Goal: Task Accomplishment & Management: Use online tool/utility

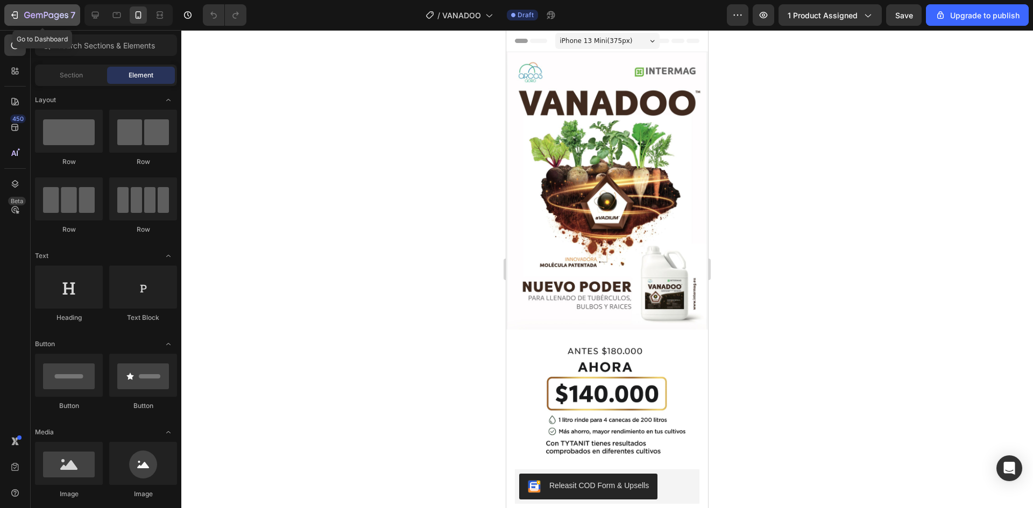
click at [54, 11] on icon "button" at bounding box center [46, 15] width 44 height 9
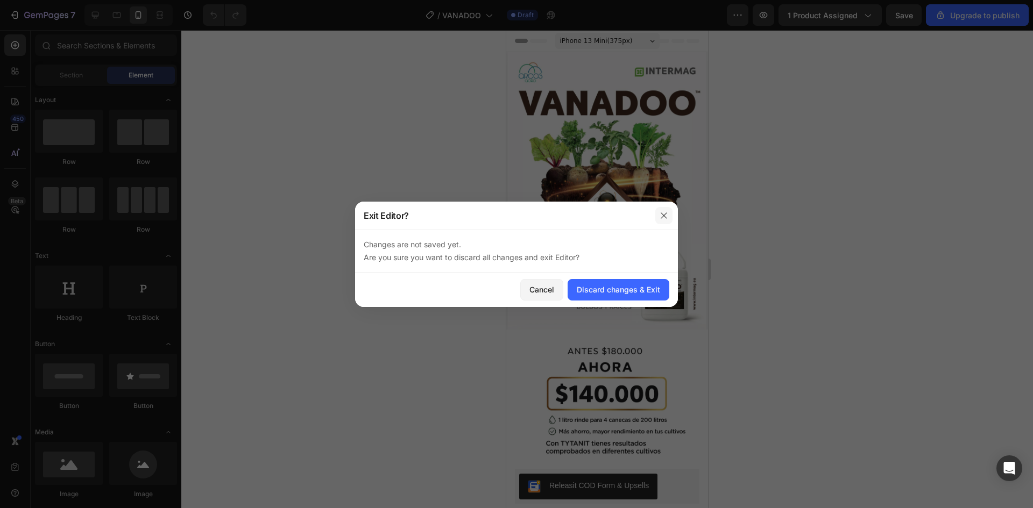
click at [666, 216] on icon "button" at bounding box center [664, 215] width 9 height 9
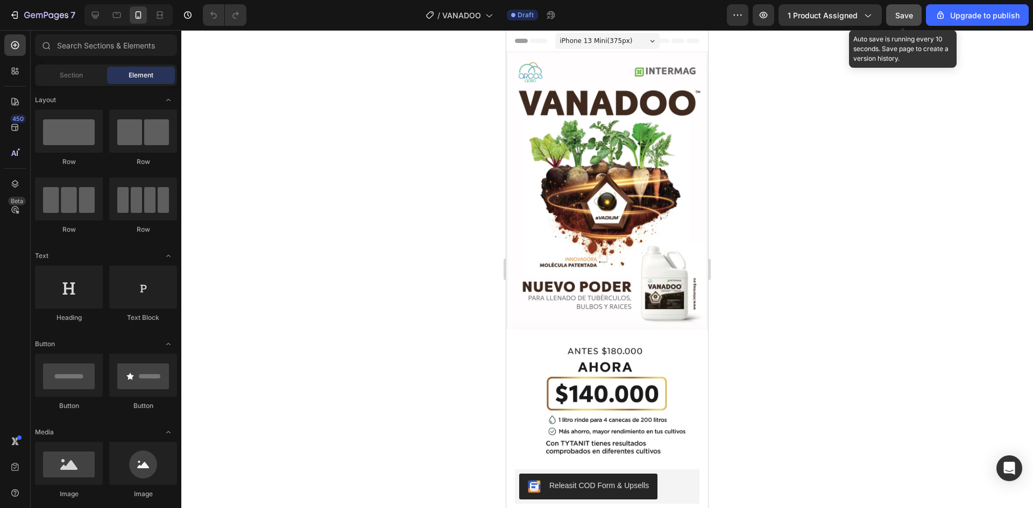
click at [911, 16] on span "Save" at bounding box center [904, 15] width 18 height 9
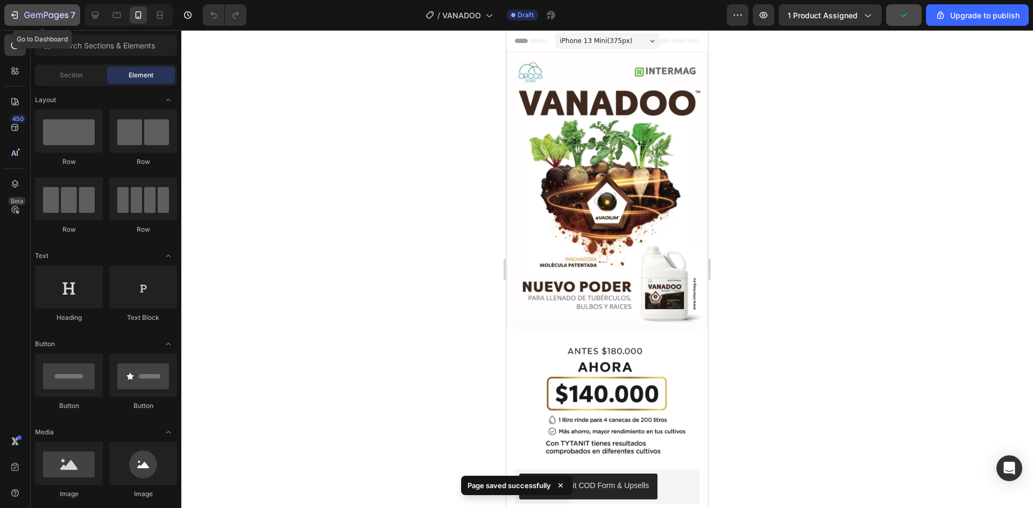
click at [67, 17] on icon "button" at bounding box center [67, 15] width 4 height 5
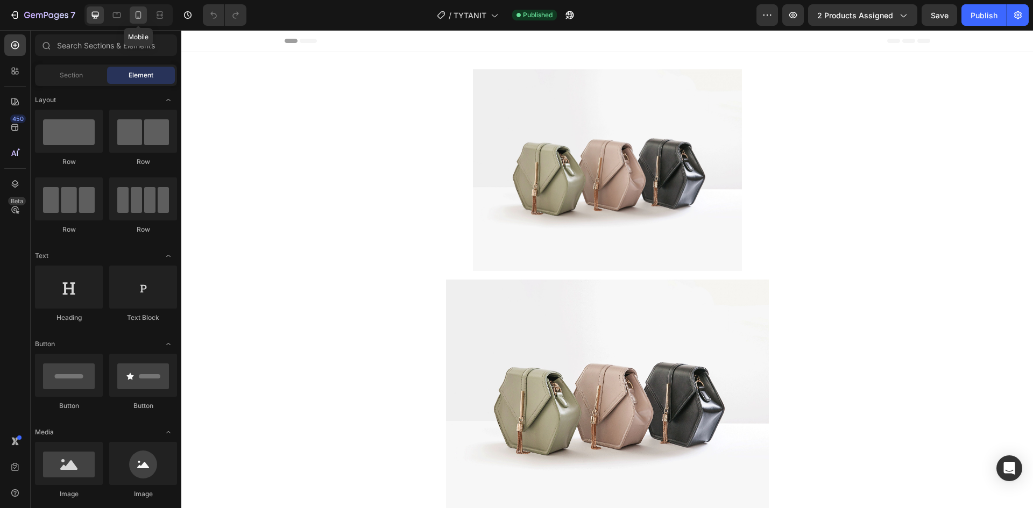
click at [138, 19] on icon at bounding box center [139, 15] width 6 height 8
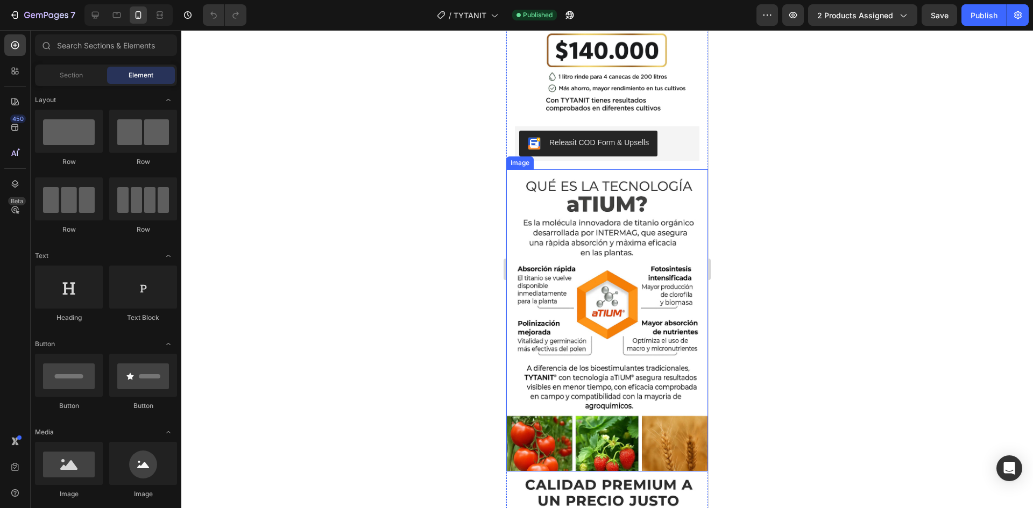
scroll to position [323, 0]
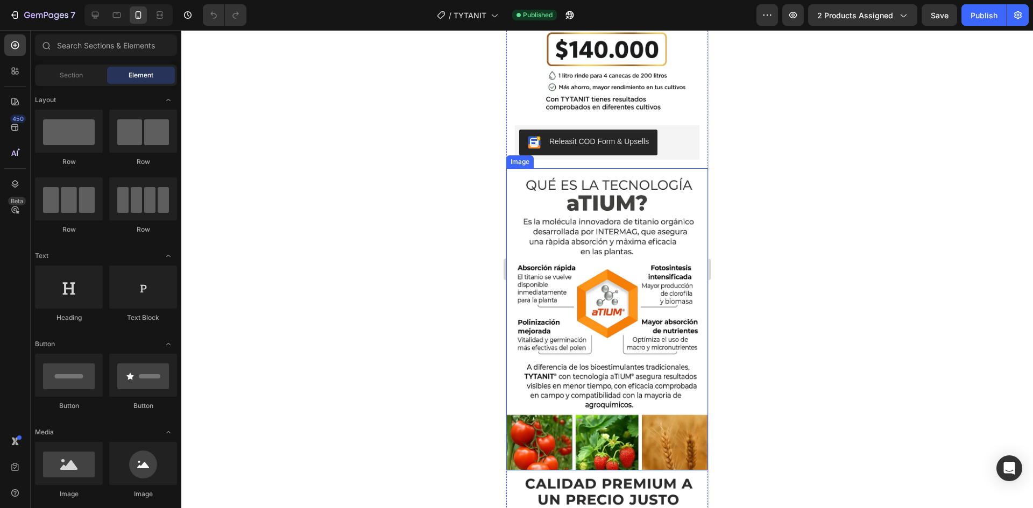
click at [602, 263] on img at bounding box center [607, 319] width 202 height 303
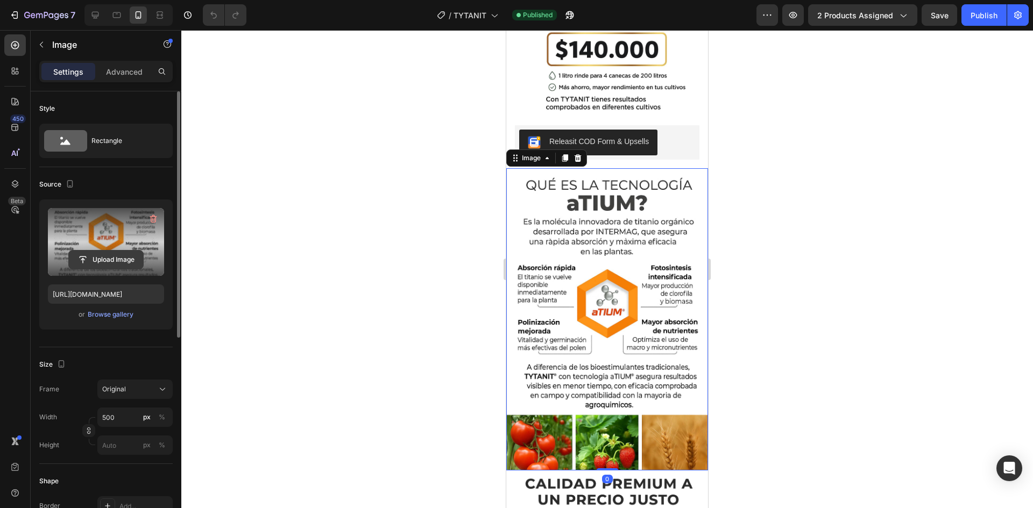
click at [89, 257] on input "file" at bounding box center [106, 260] width 74 height 18
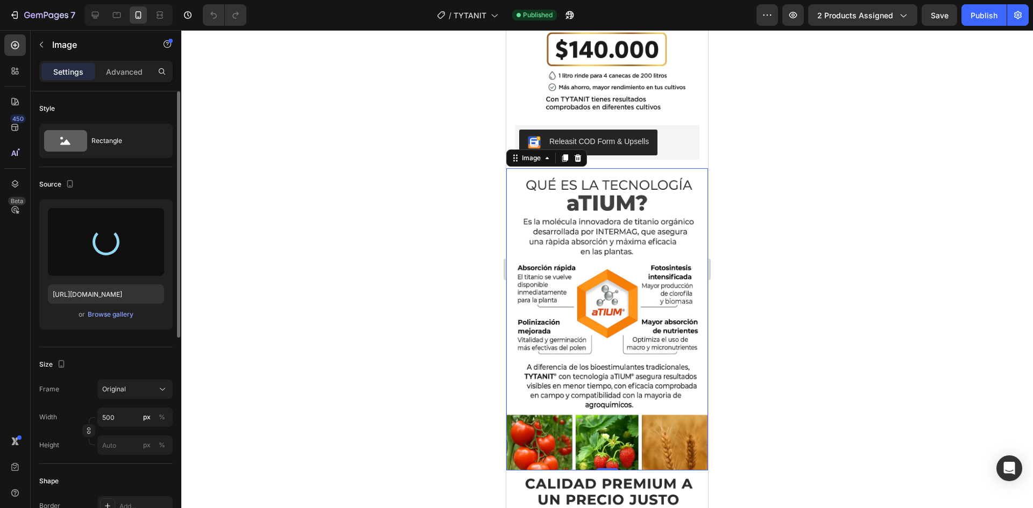
type input "[URL][DOMAIN_NAME]"
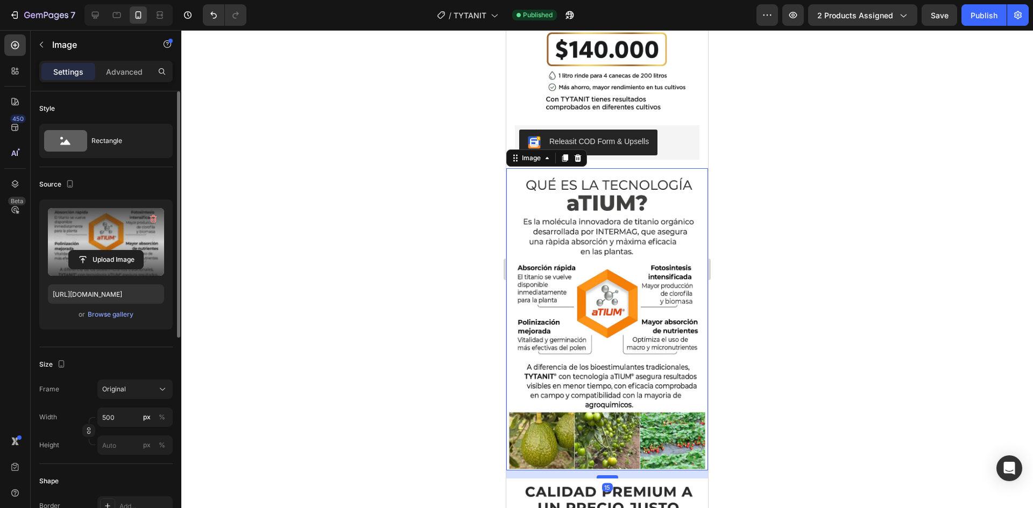
drag, startPoint x: 605, startPoint y: 442, endPoint x: 604, endPoint y: 450, distance: 8.1
click at [604, 476] on div at bounding box center [608, 477] width 22 height 3
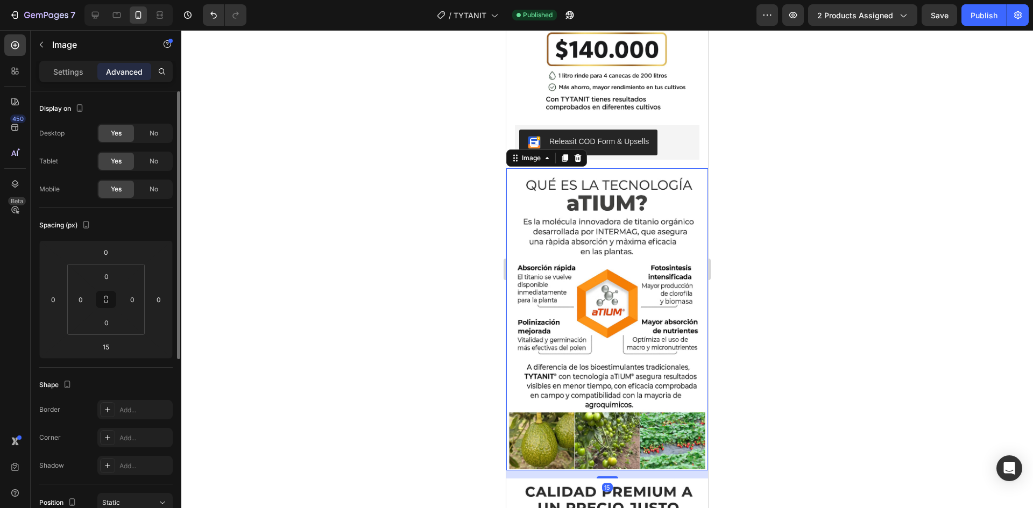
click at [740, 393] on div at bounding box center [607, 269] width 852 height 478
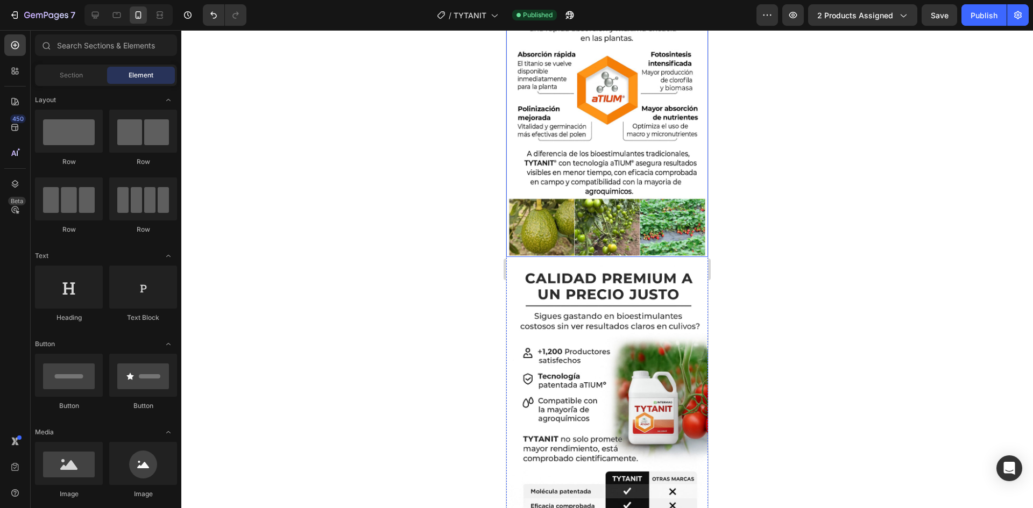
scroll to position [538, 0]
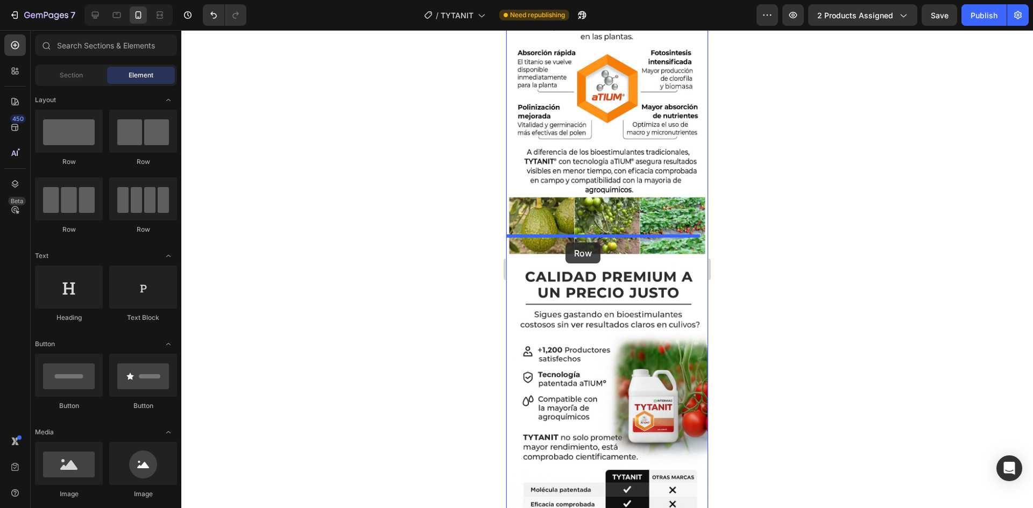
drag, startPoint x: 571, startPoint y: 173, endPoint x: 565, endPoint y: 243, distance: 70.2
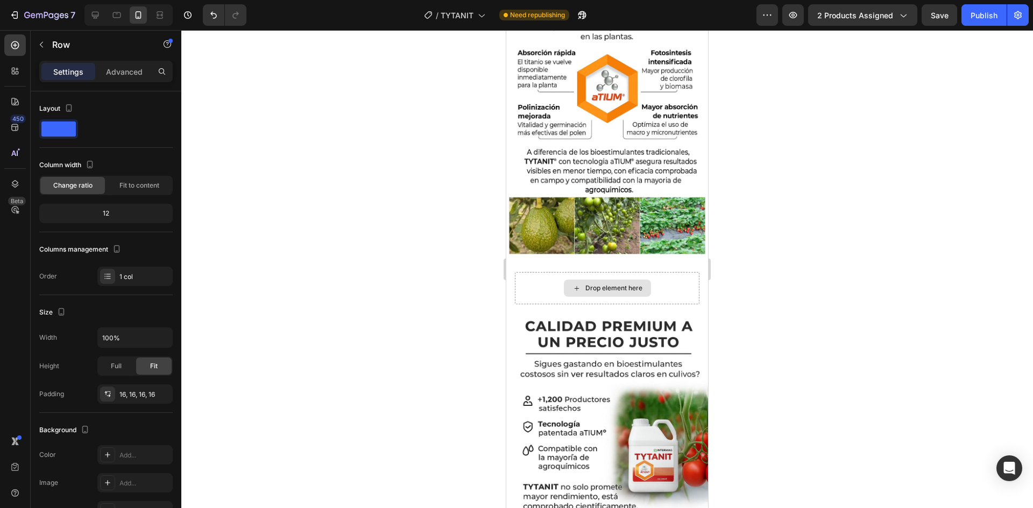
click at [612, 284] on div "Drop element here" at bounding box center [613, 288] width 57 height 9
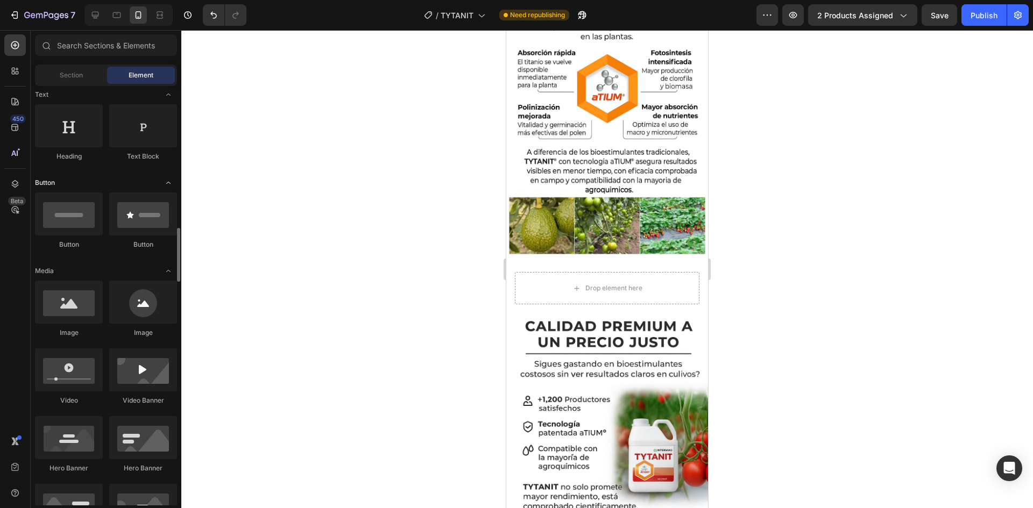
scroll to position [269, 0]
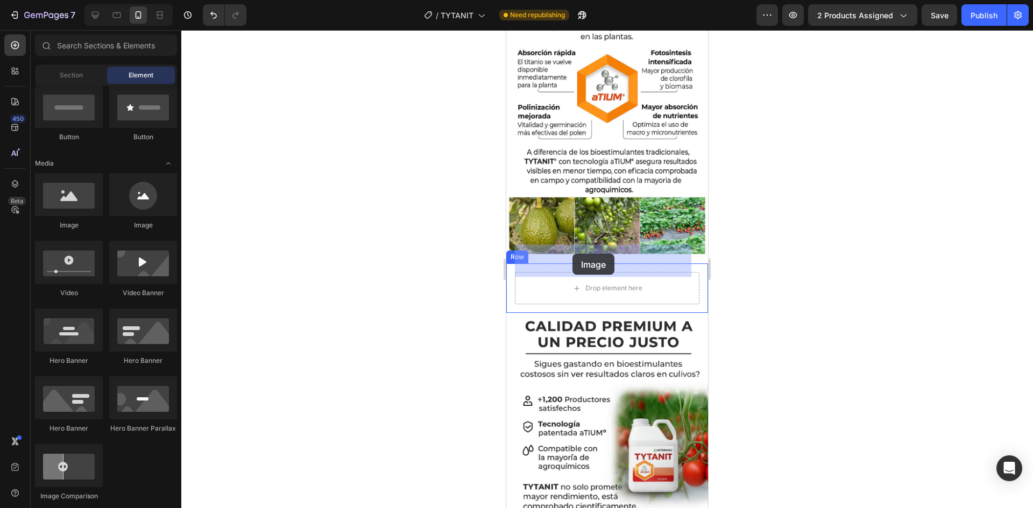
drag, startPoint x: 568, startPoint y: 234, endPoint x: 572, endPoint y: 254, distance: 20.4
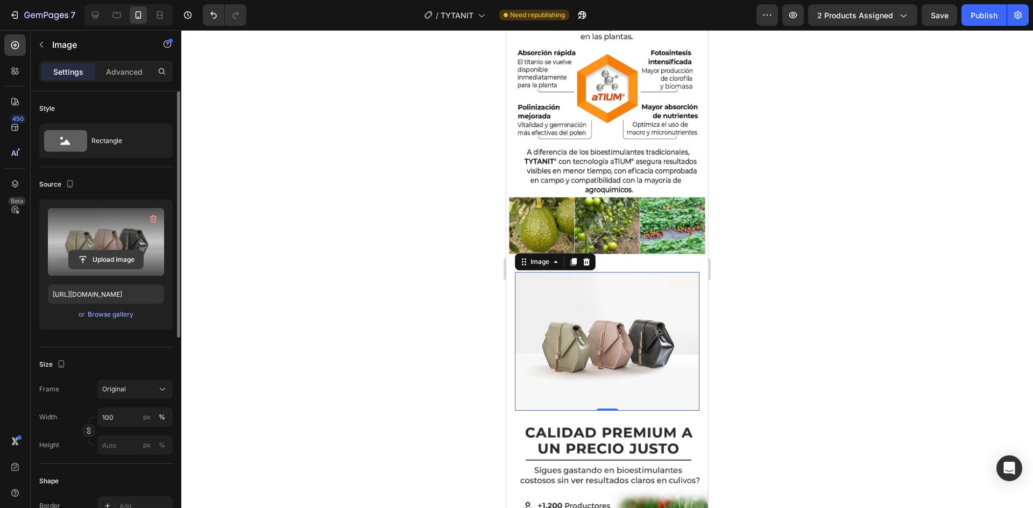
click at [103, 261] on input "file" at bounding box center [106, 260] width 74 height 18
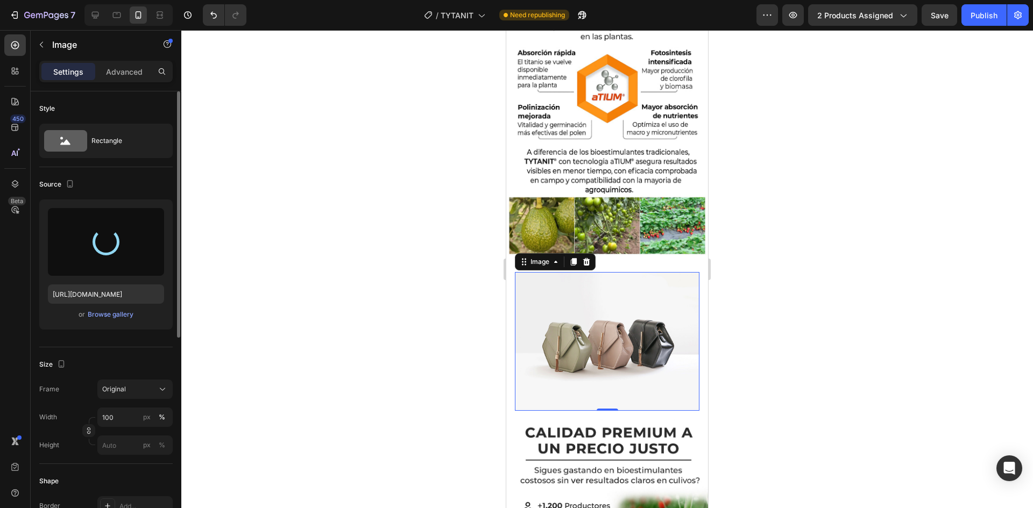
type input "[URL][DOMAIN_NAME]"
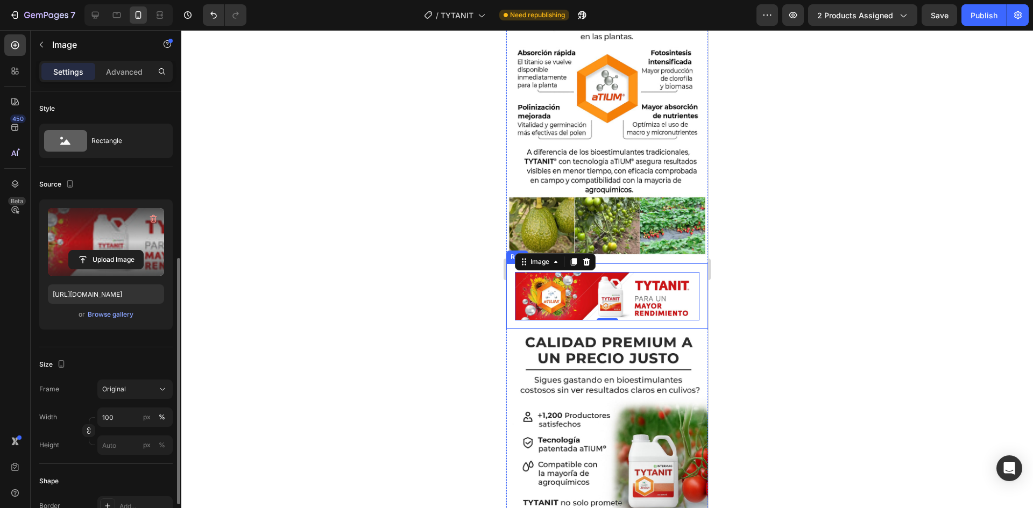
scroll to position [161, 0]
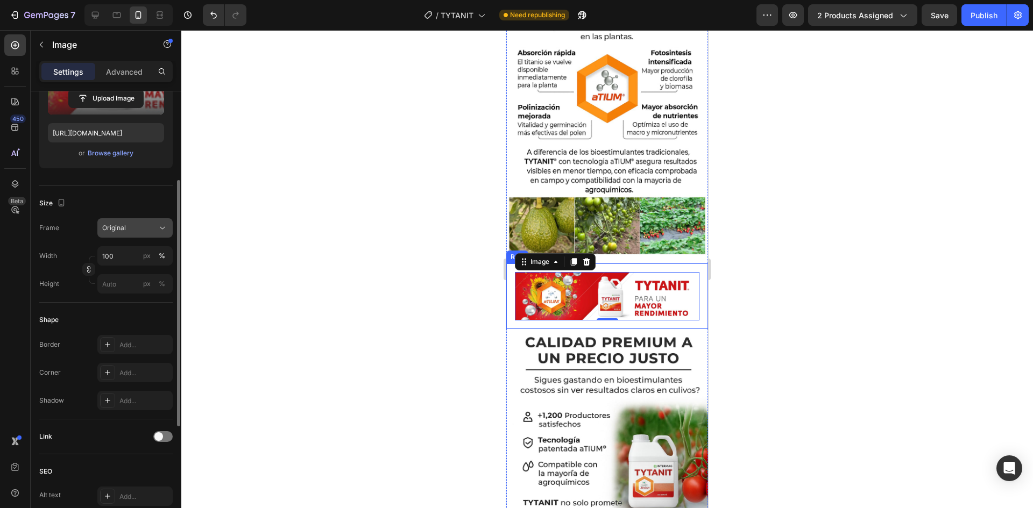
click at [166, 228] on icon at bounding box center [162, 228] width 11 height 11
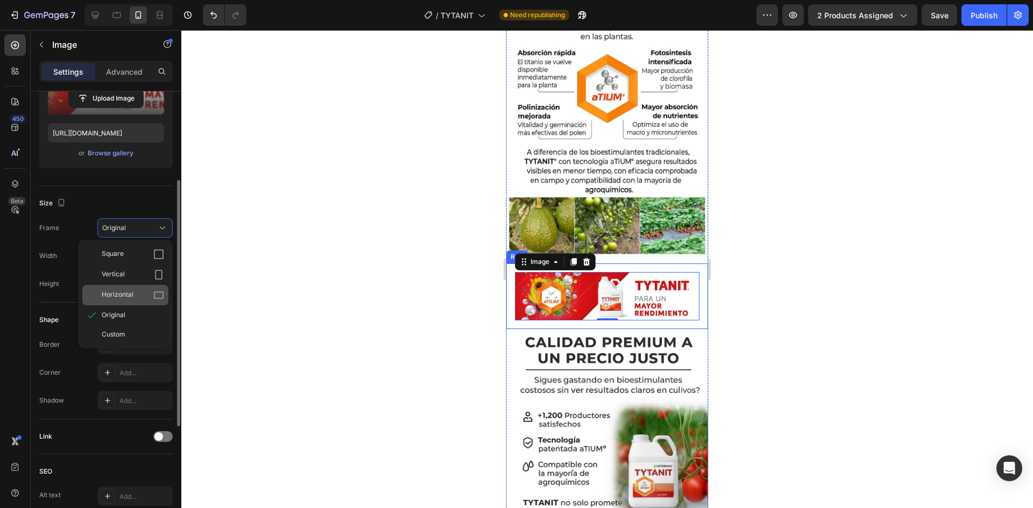
click at [155, 294] on icon at bounding box center [158, 295] width 11 height 11
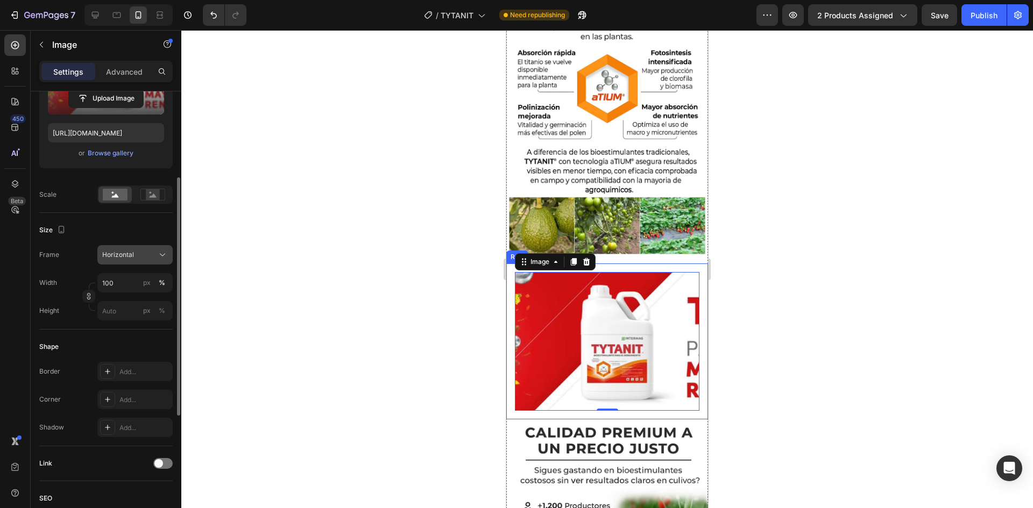
click at [162, 251] on icon at bounding box center [162, 255] width 11 height 11
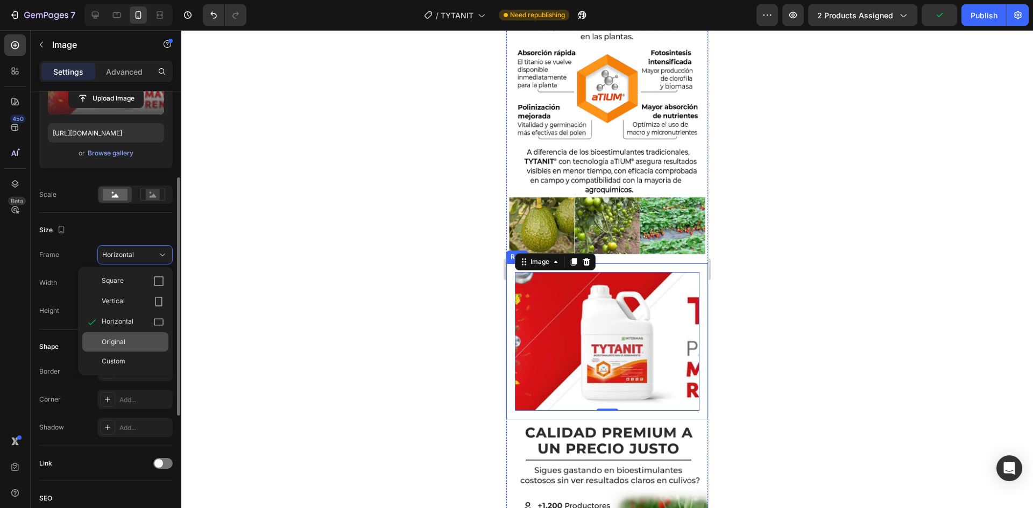
click at [155, 341] on div "Original" at bounding box center [133, 342] width 62 height 10
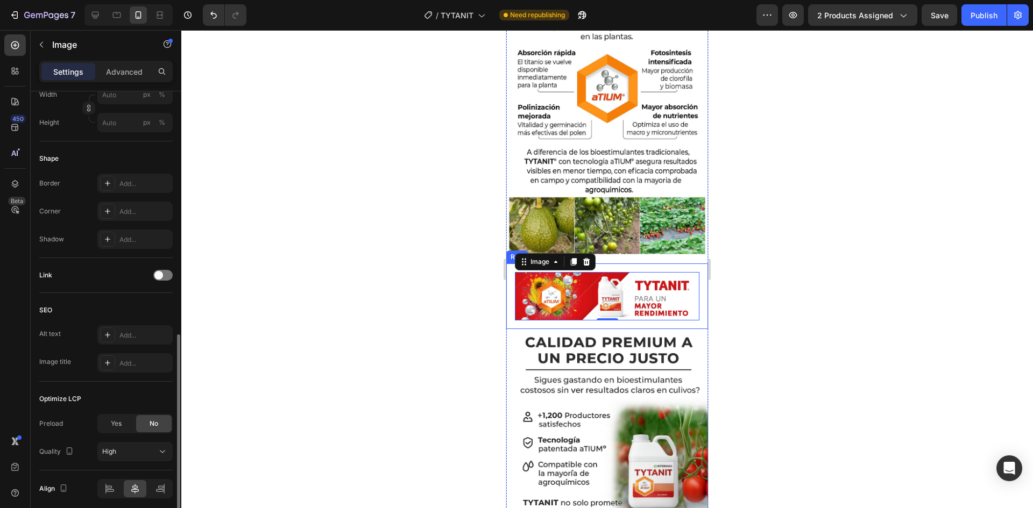
scroll to position [365, 0]
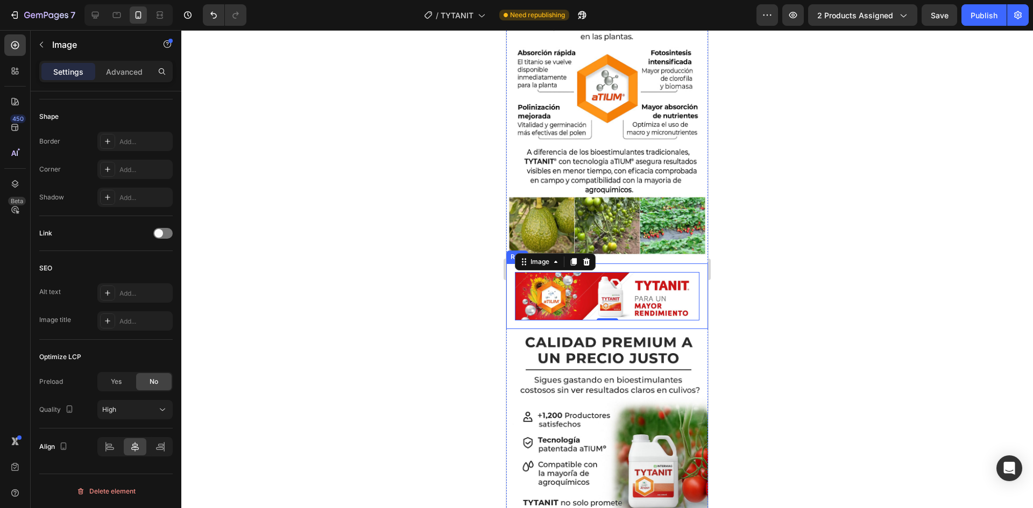
click at [416, 379] on div at bounding box center [607, 269] width 852 height 478
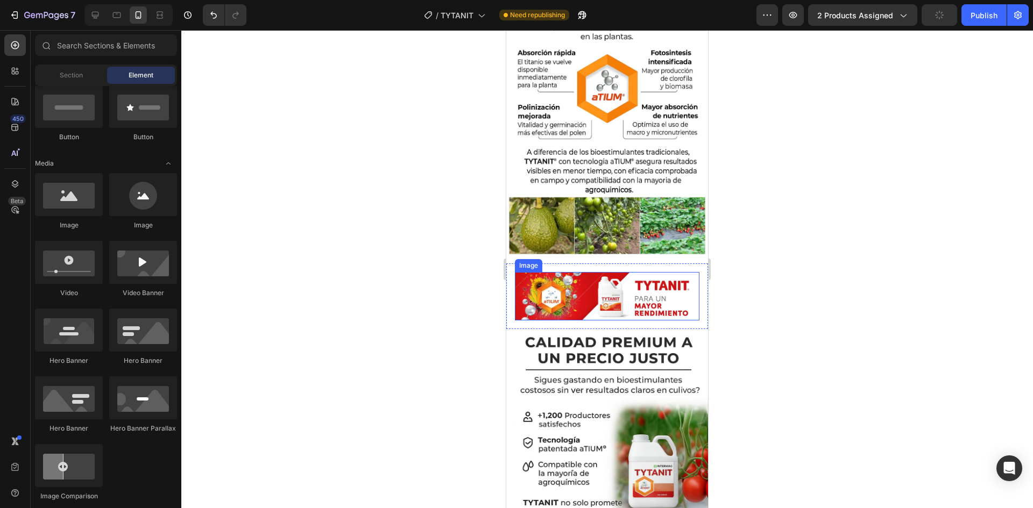
click at [521, 272] on img at bounding box center [607, 296] width 185 height 48
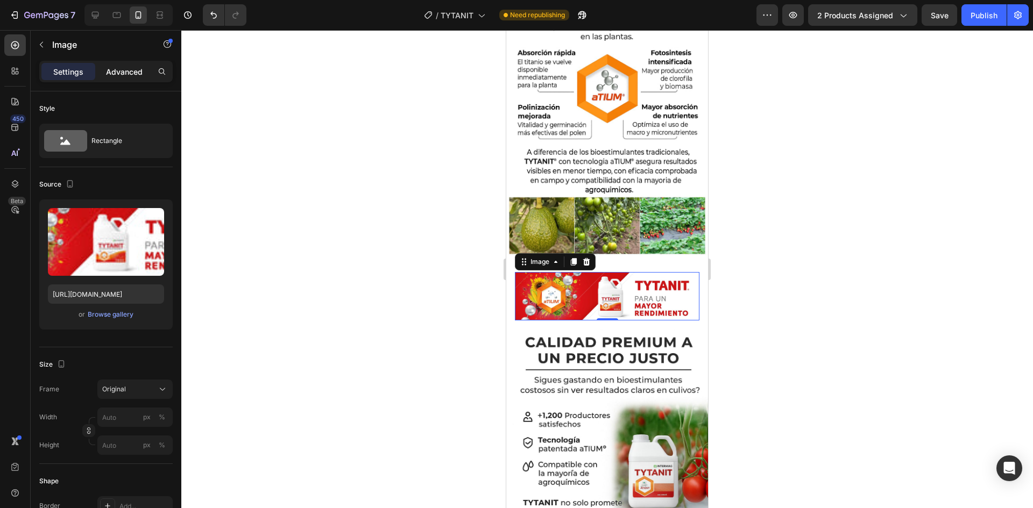
click at [137, 70] on p "Advanced" at bounding box center [124, 71] width 37 height 11
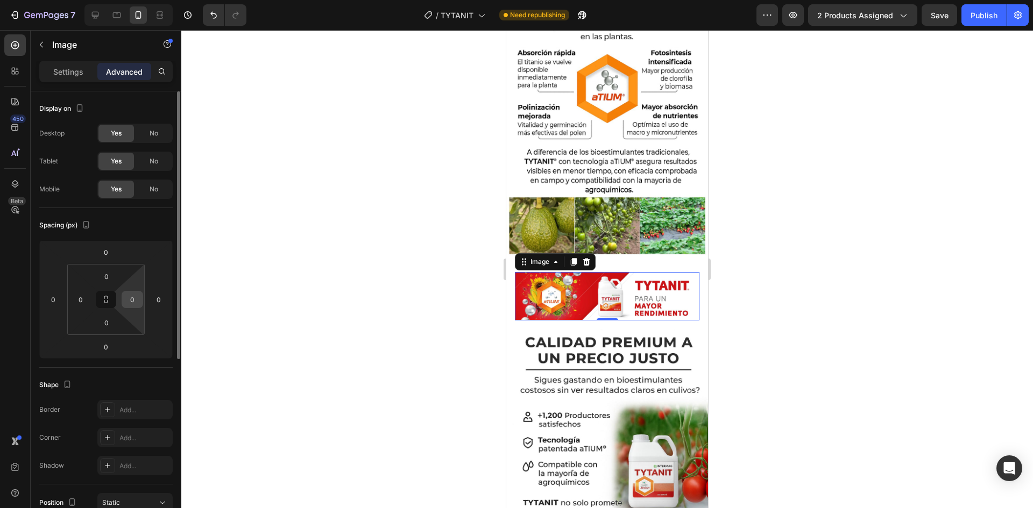
click at [131, 302] on input "0" at bounding box center [132, 300] width 16 height 16
type input "-"
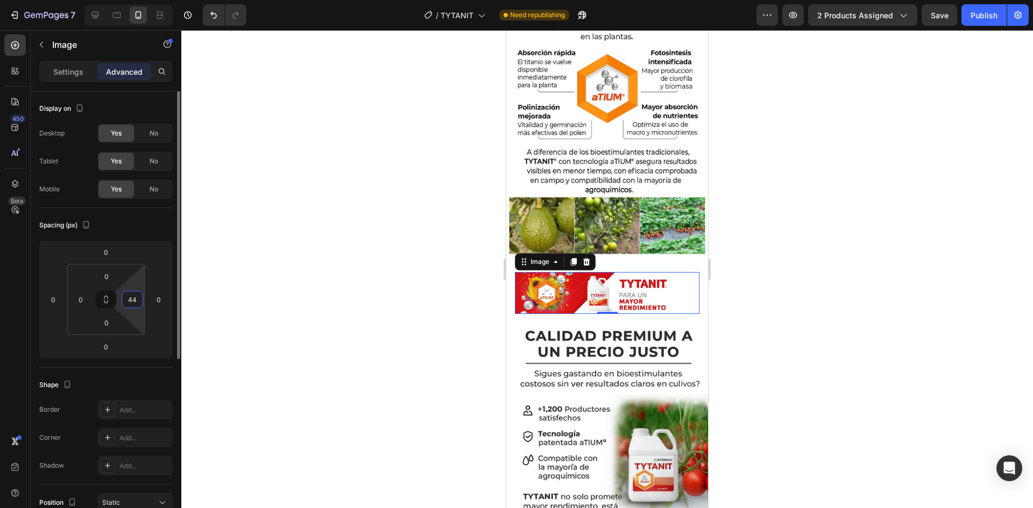
type input "4"
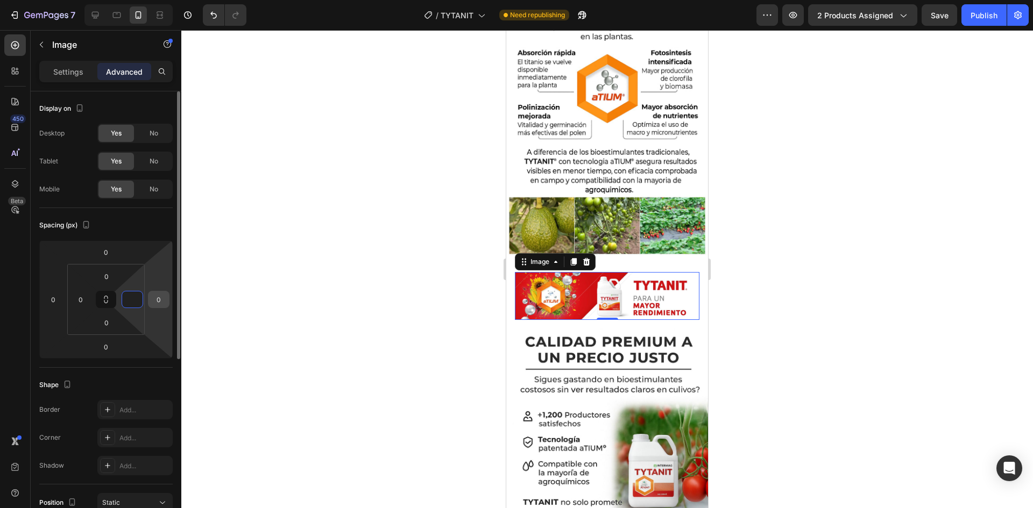
click at [158, 294] on input "0" at bounding box center [159, 300] width 16 height 16
type input "0"
type input "-4444"
click at [162, 299] on input "-4444" at bounding box center [159, 300] width 16 height 16
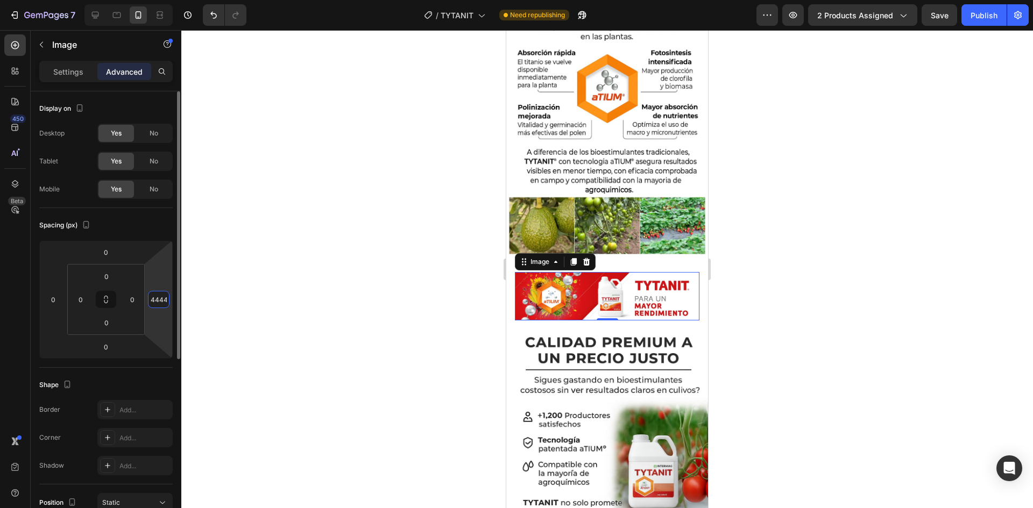
click at [162, 299] on input "-4444" at bounding box center [159, 300] width 16 height 16
click at [132, 299] on input "0" at bounding box center [132, 300] width 16 height 16
type input "0"
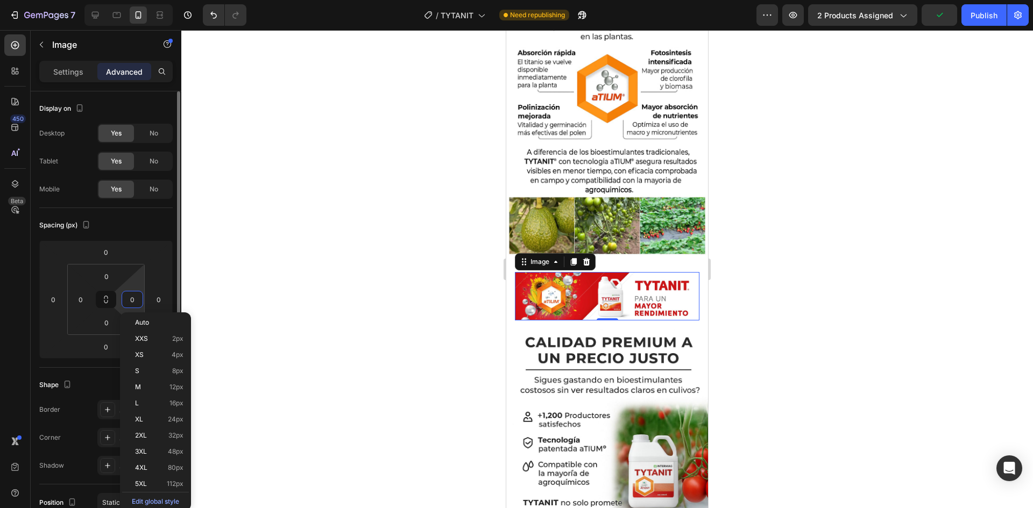
type input "4"
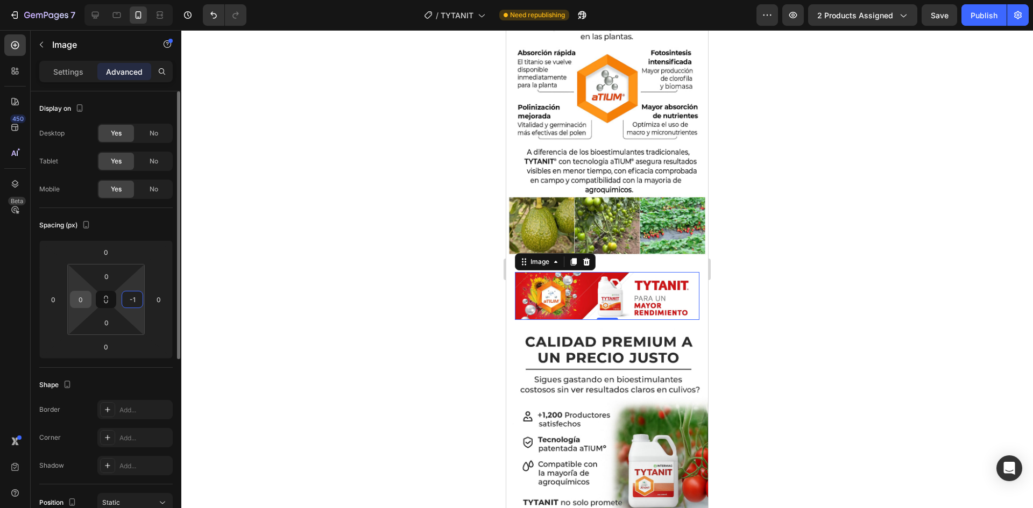
type input "1"
click at [81, 300] on input "0" at bounding box center [81, 300] width 16 height 16
type input "-"
type input "0"
click at [132, 297] on input "1" at bounding box center [132, 300] width 16 height 16
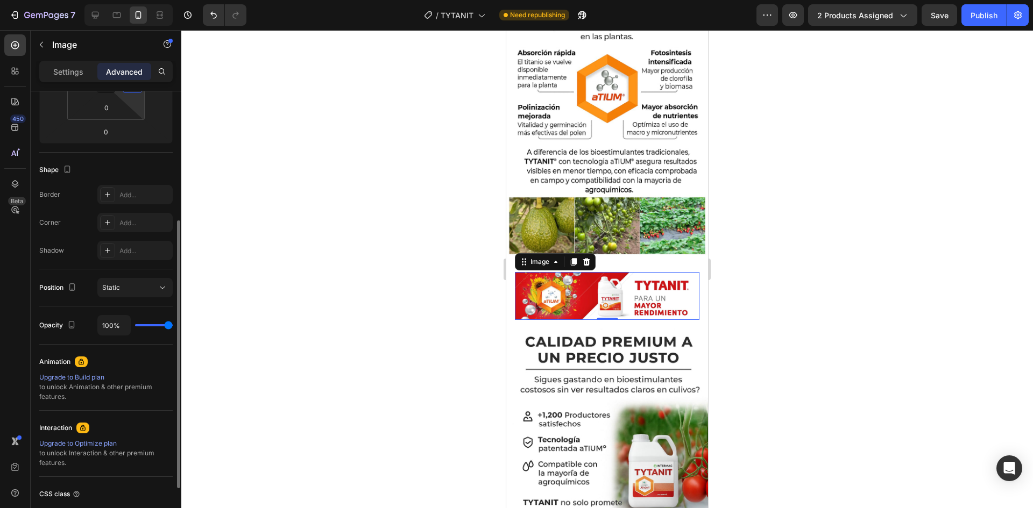
scroll to position [299, 0]
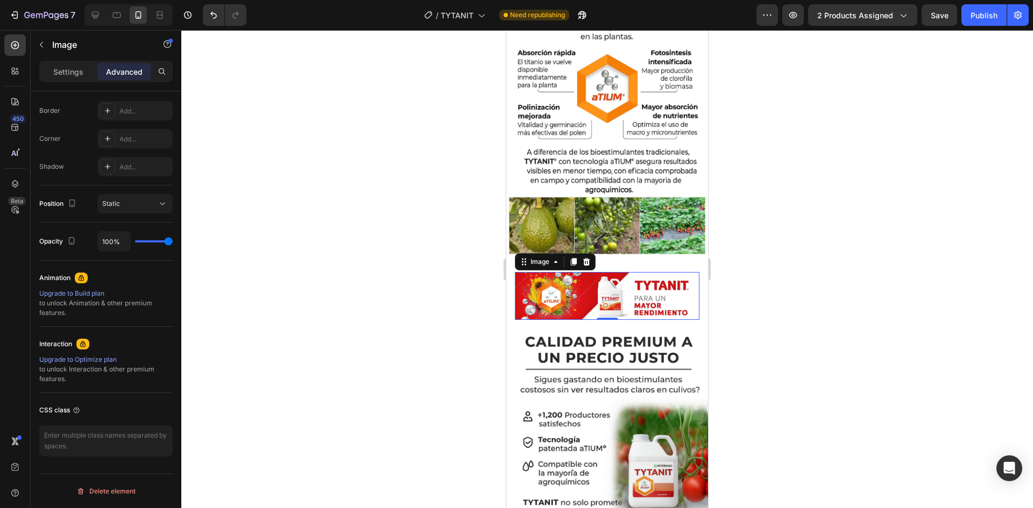
click at [371, 335] on div at bounding box center [607, 269] width 852 height 478
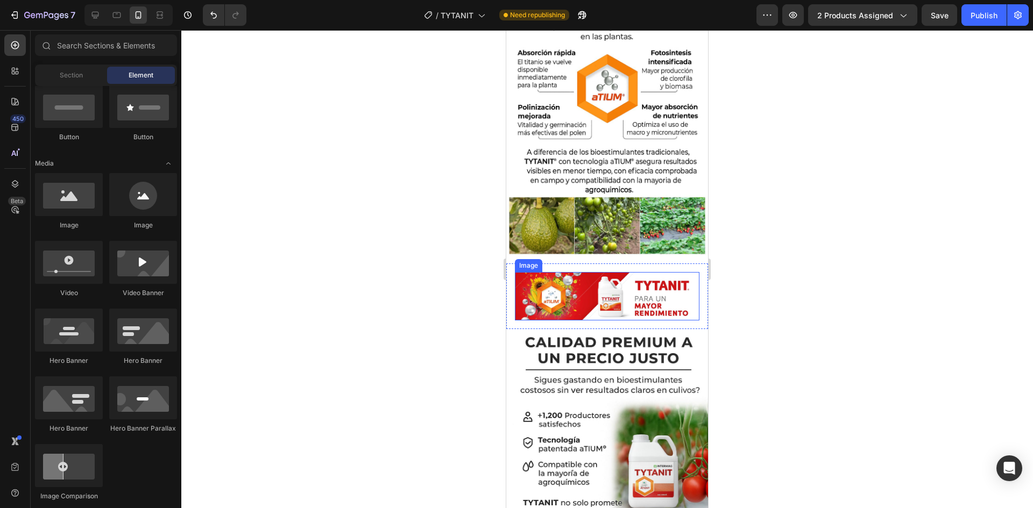
click at [544, 277] on img at bounding box center [607, 296] width 185 height 48
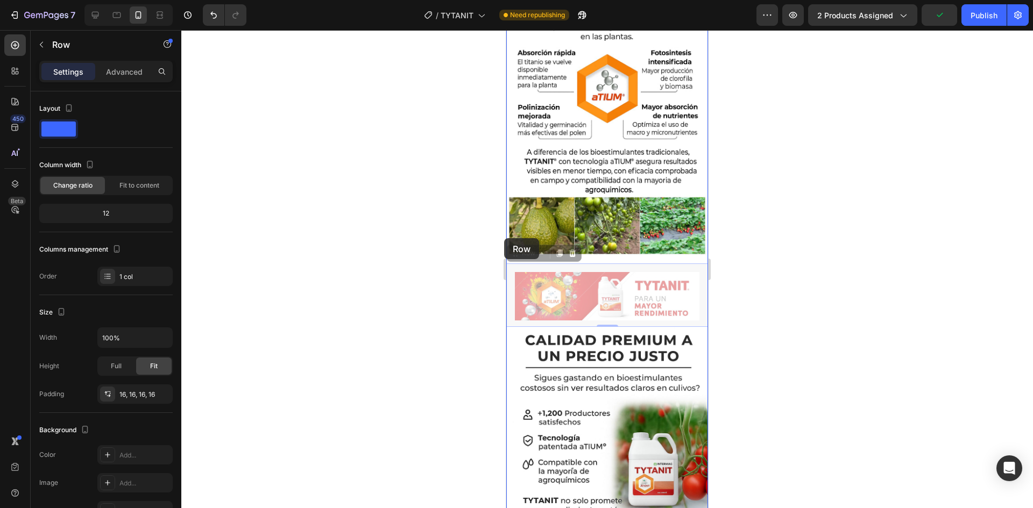
drag, startPoint x: 515, startPoint y: 244, endPoint x: 504, endPoint y: 238, distance: 12.5
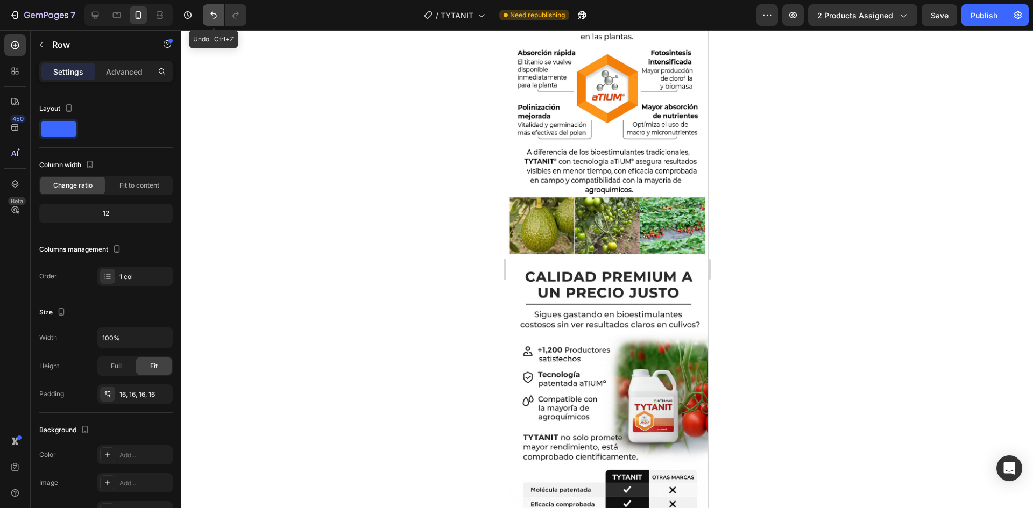
click at [215, 14] on icon "Undo/Redo" at bounding box center [213, 15] width 6 height 7
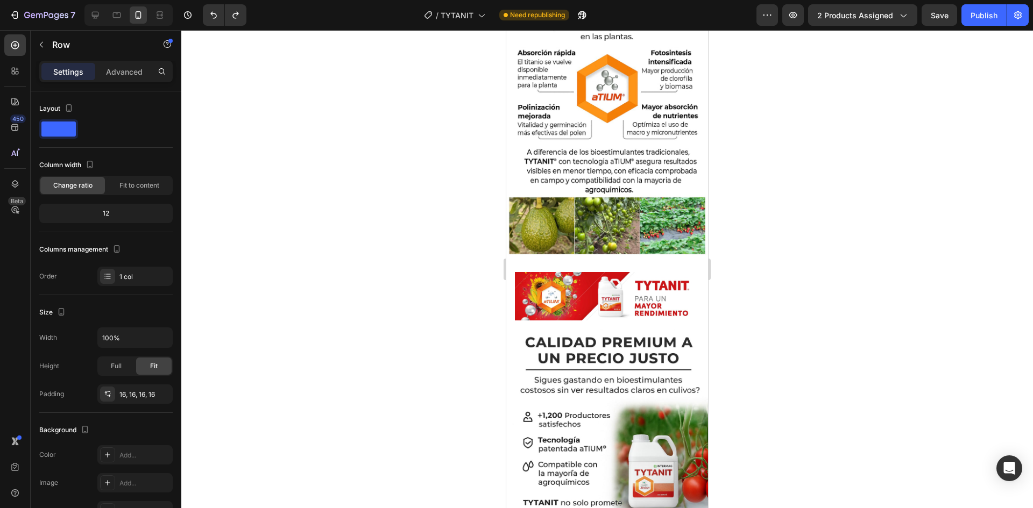
click at [749, 157] on div at bounding box center [607, 269] width 852 height 478
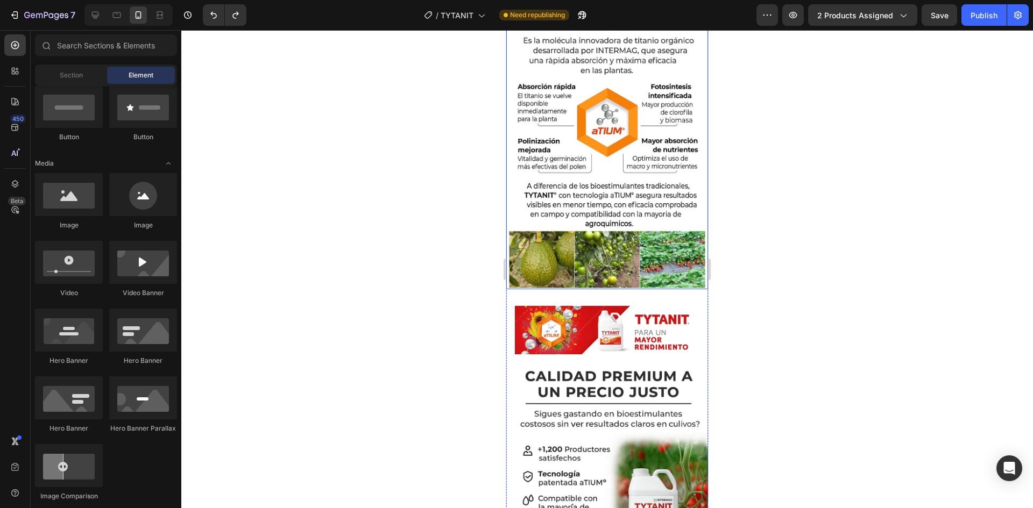
scroll to position [592, 0]
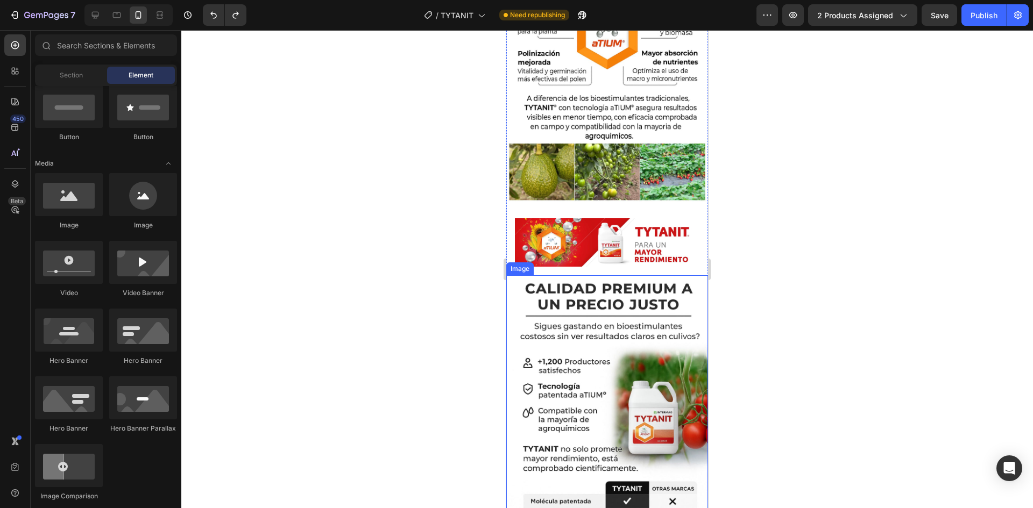
click at [617, 314] on img at bounding box center [607, 426] width 202 height 303
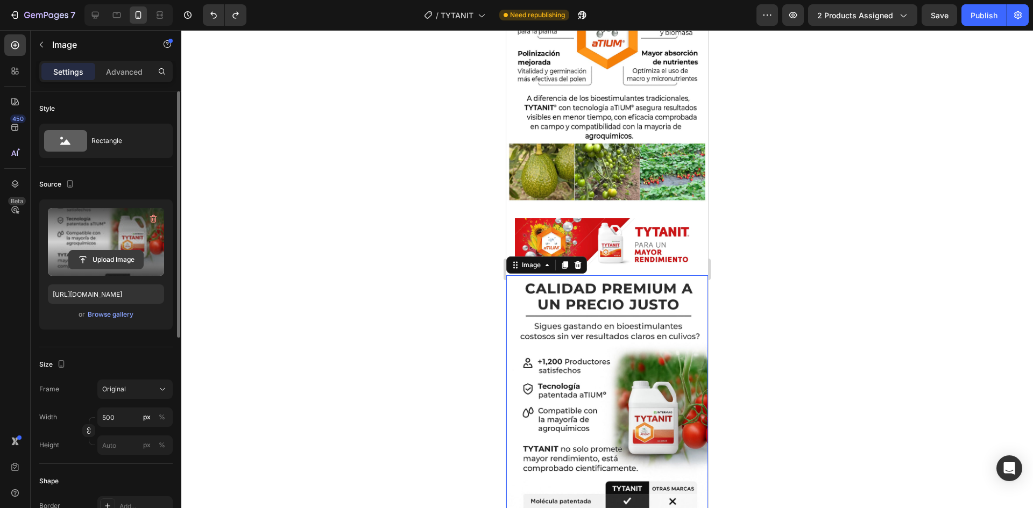
click at [116, 261] on input "file" at bounding box center [106, 260] width 74 height 18
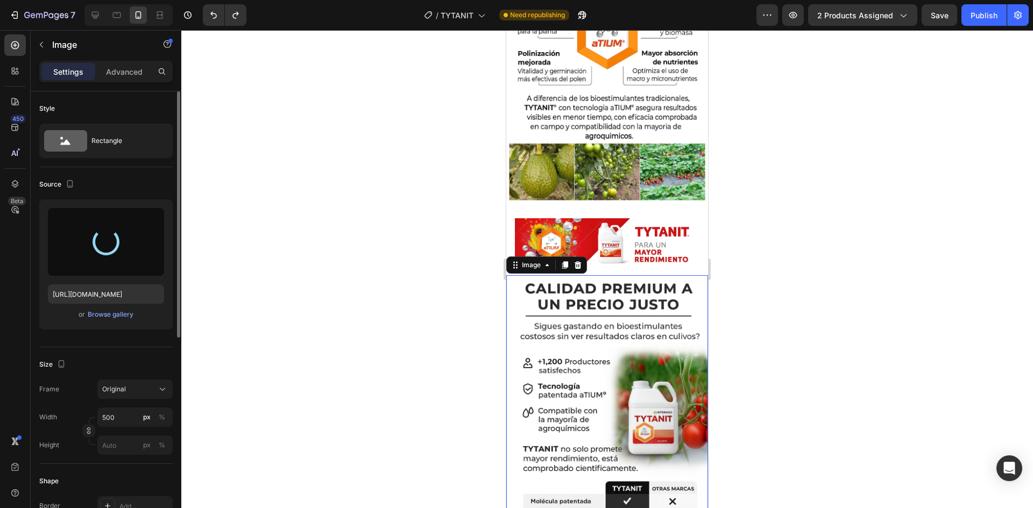
type input "[URL][DOMAIN_NAME]"
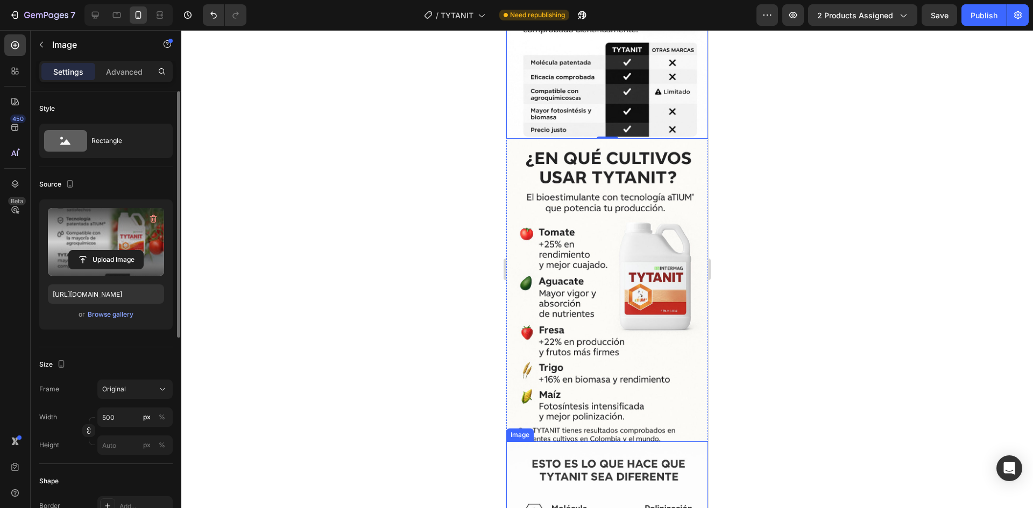
scroll to position [968, 0]
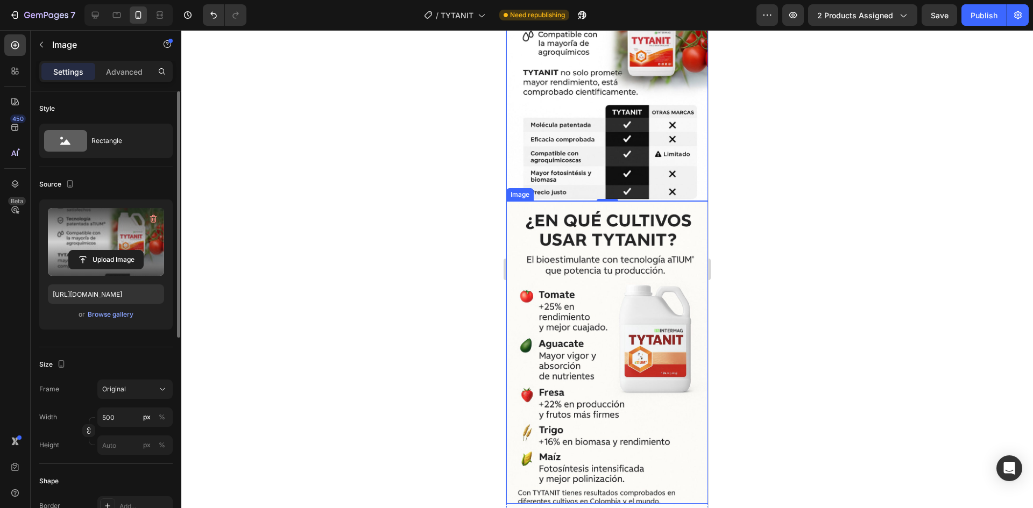
click at [656, 301] on img at bounding box center [607, 352] width 202 height 303
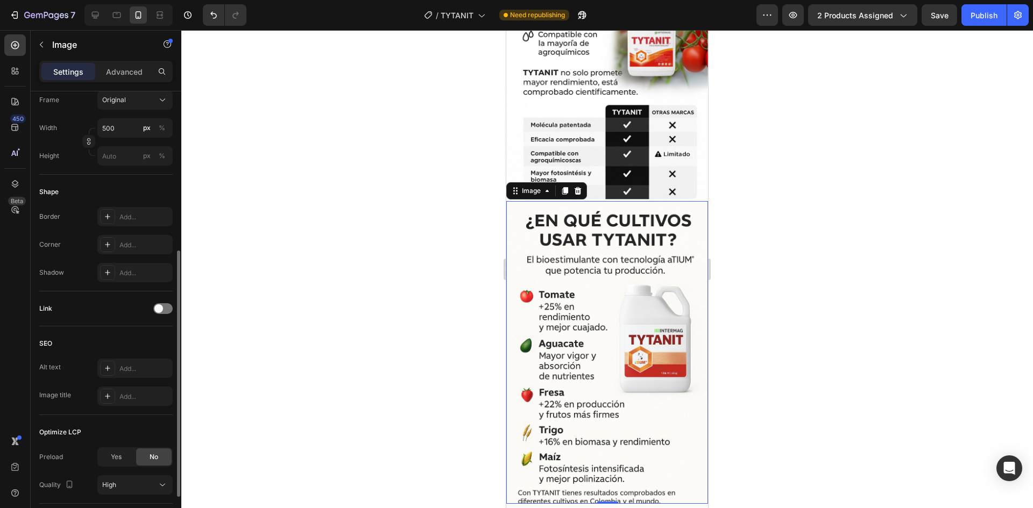
click at [636, 308] on img at bounding box center [607, 352] width 202 height 303
click at [139, 71] on p "Advanced" at bounding box center [124, 71] width 37 height 11
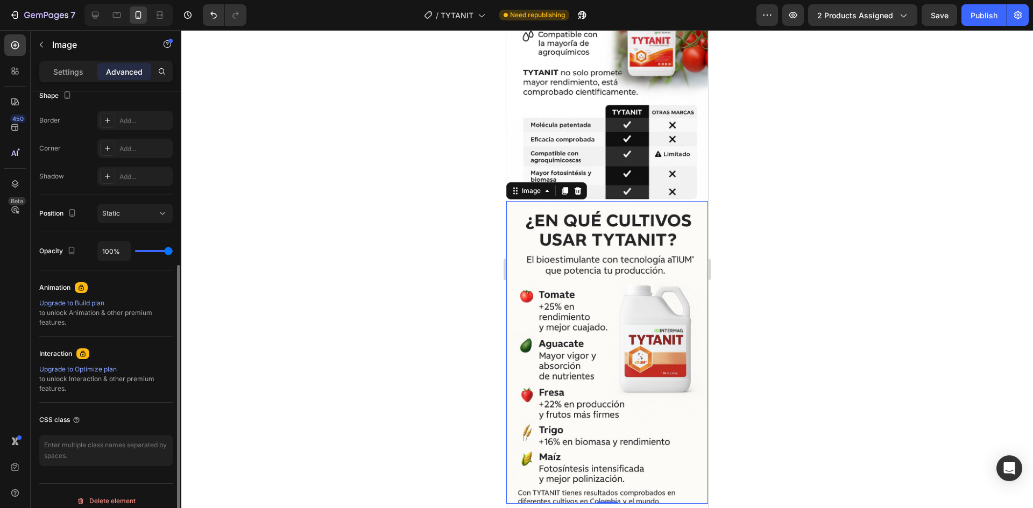
click at [590, 333] on img at bounding box center [607, 352] width 202 height 303
click at [530, 186] on div "Image" at bounding box center [531, 191] width 23 height 10
click at [529, 186] on div "Image" at bounding box center [531, 191] width 23 height 10
click at [528, 186] on div "Image" at bounding box center [531, 191] width 23 height 10
click at [559, 124] on img at bounding box center [607, 50] width 202 height 303
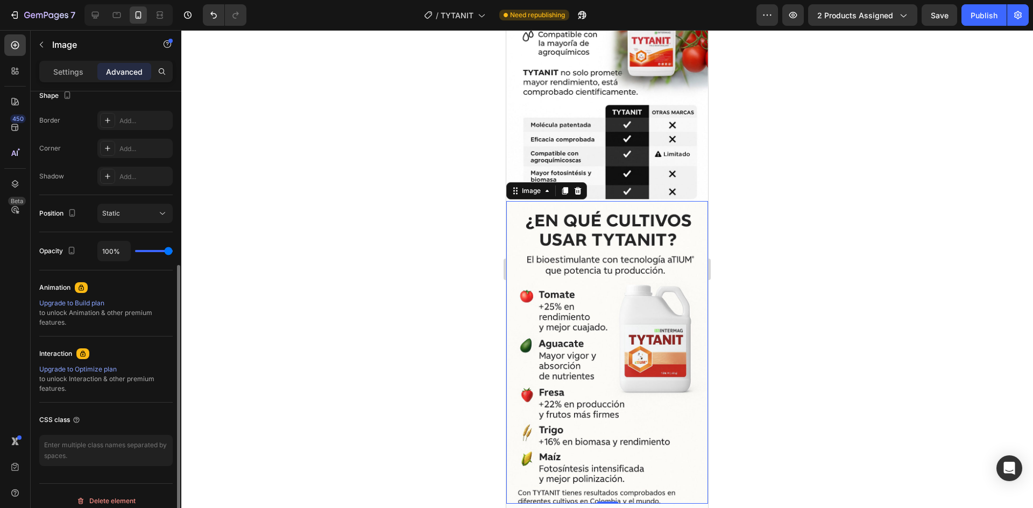
click at [572, 274] on img at bounding box center [607, 352] width 202 height 303
click at [69, 74] on p "Settings" at bounding box center [68, 71] width 30 height 11
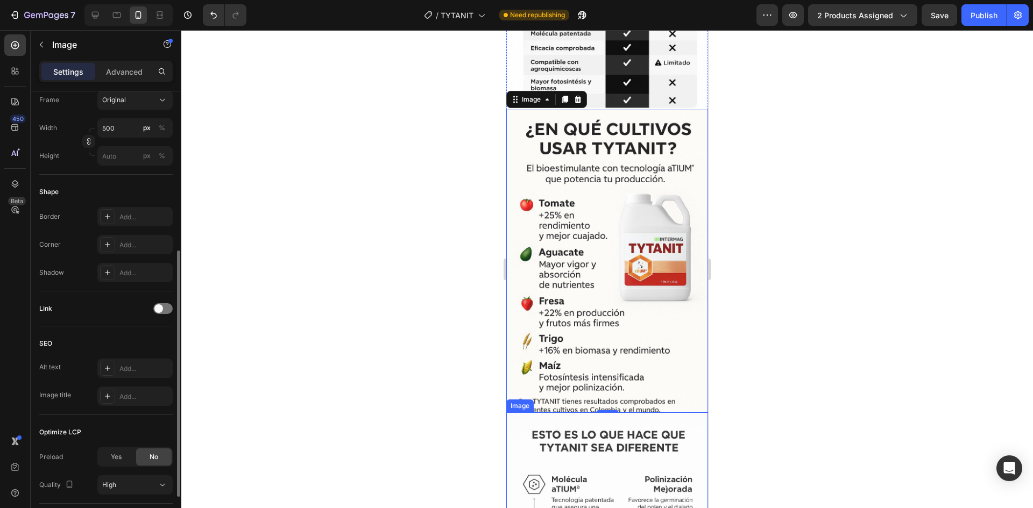
scroll to position [1076, 0]
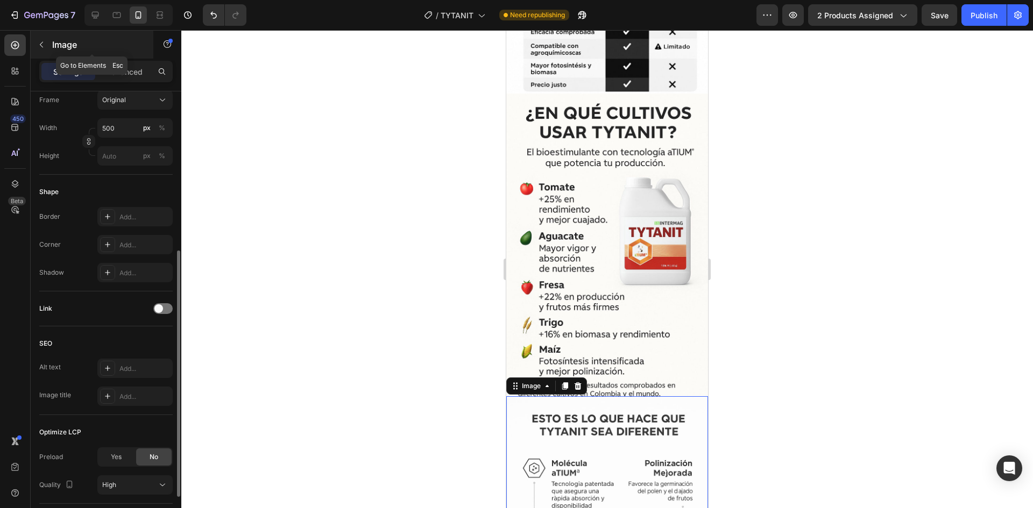
click at [40, 47] on icon "button" at bounding box center [41, 44] width 9 height 9
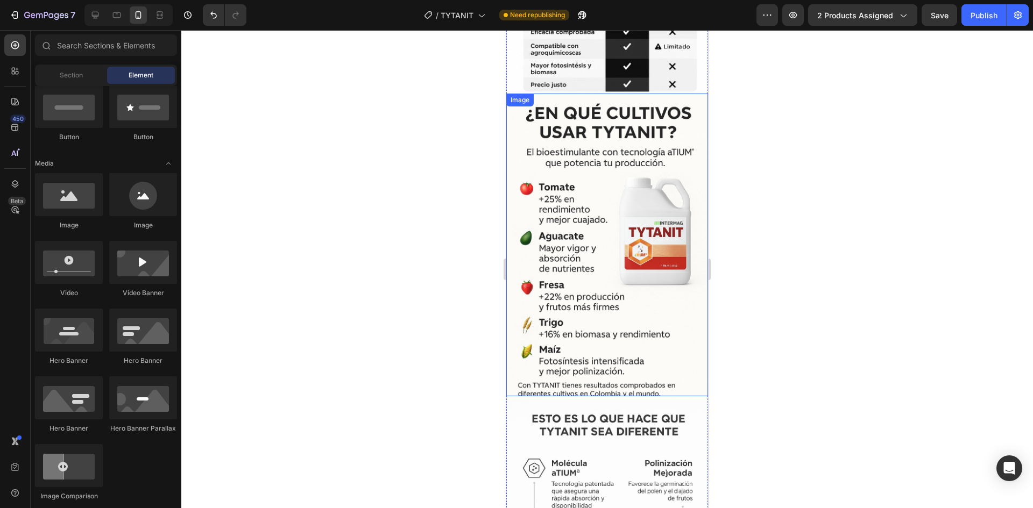
click at [579, 216] on img at bounding box center [607, 245] width 202 height 303
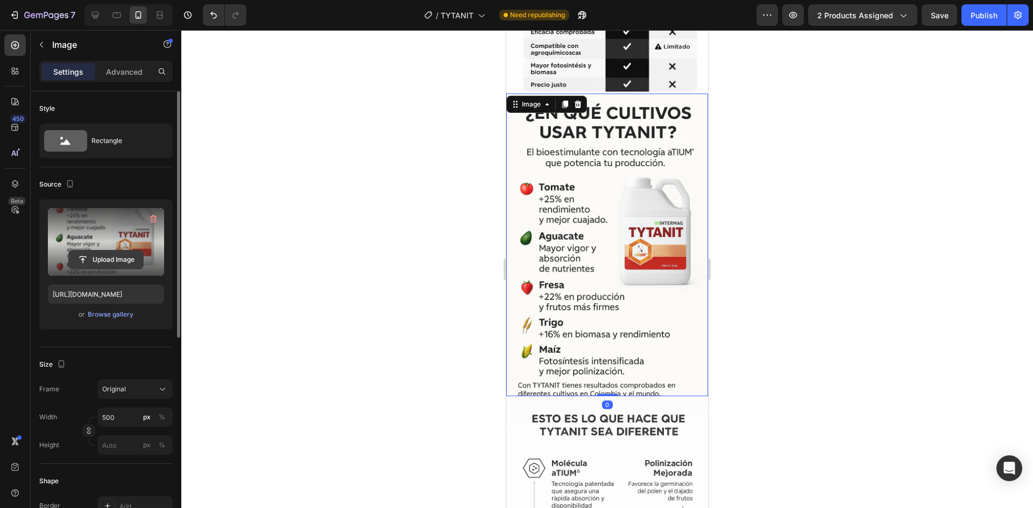
click at [97, 258] on input "file" at bounding box center [106, 260] width 74 height 18
type input "[URL][DOMAIN_NAME]"
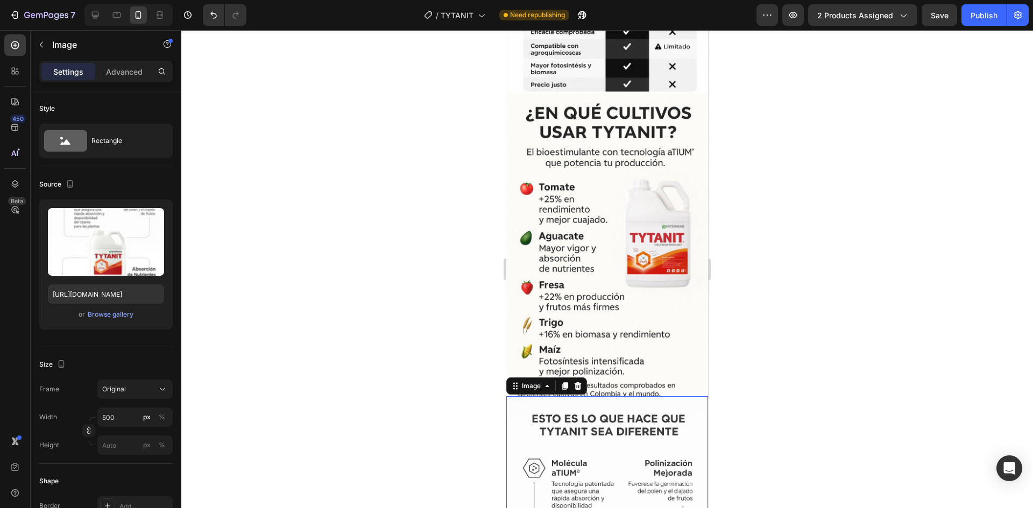
scroll to position [289, 0]
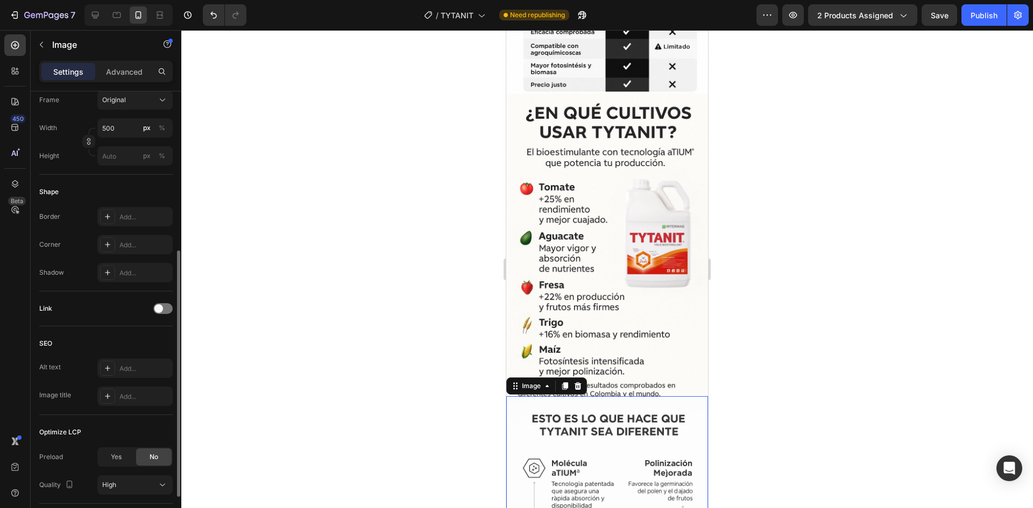
click at [474, 364] on div at bounding box center [607, 269] width 852 height 478
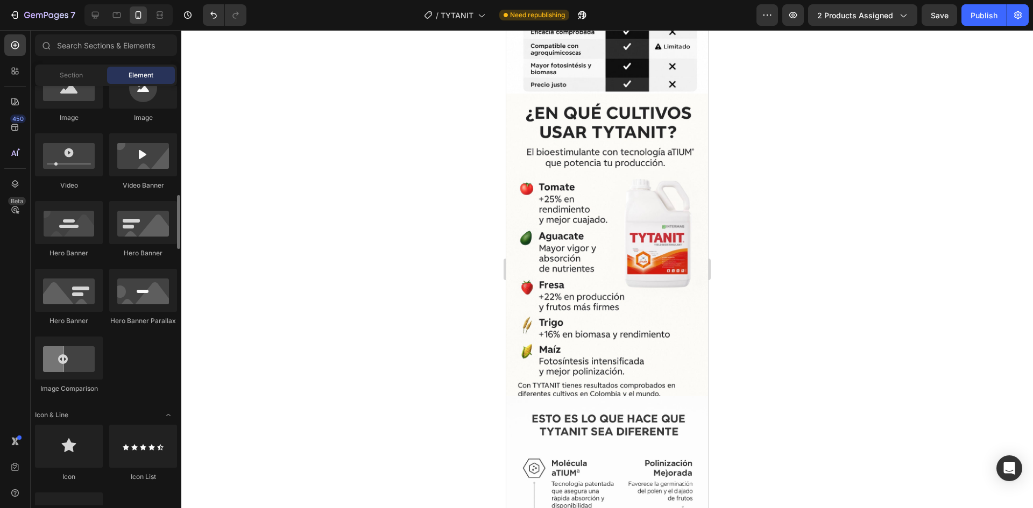
scroll to position [430, 0]
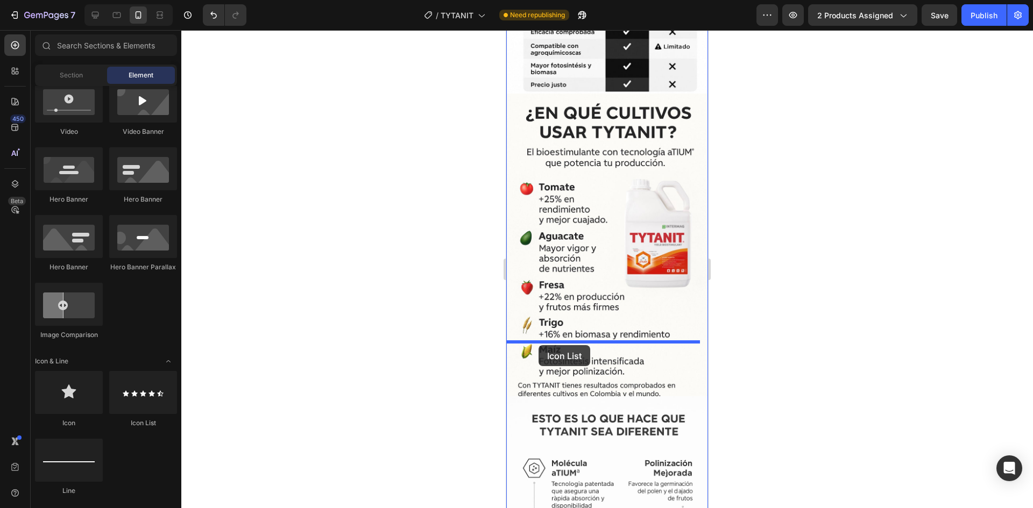
drag, startPoint x: 657, startPoint y: 428, endPoint x: 538, endPoint y: 345, distance: 144.9
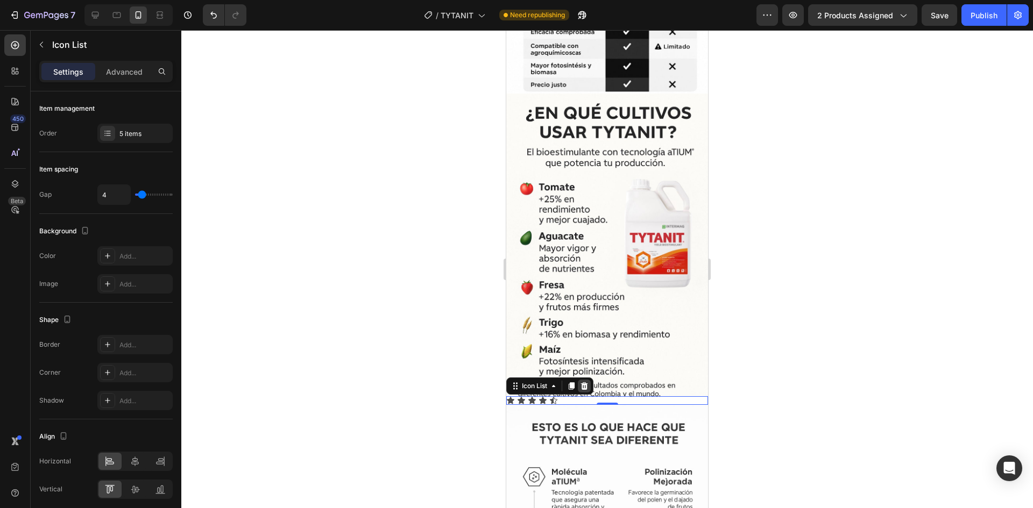
click at [581, 382] on icon at bounding box center [584, 386] width 9 height 9
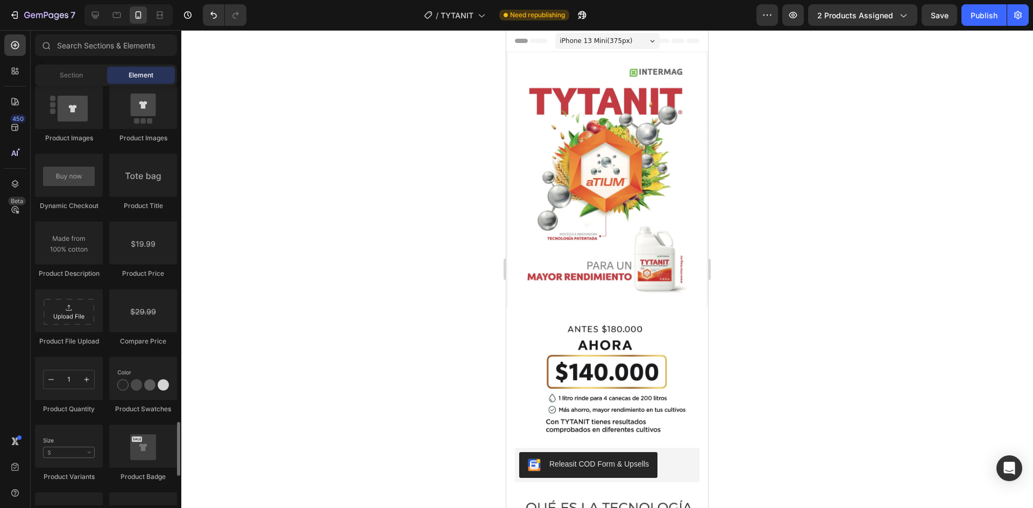
scroll to position [1775, 0]
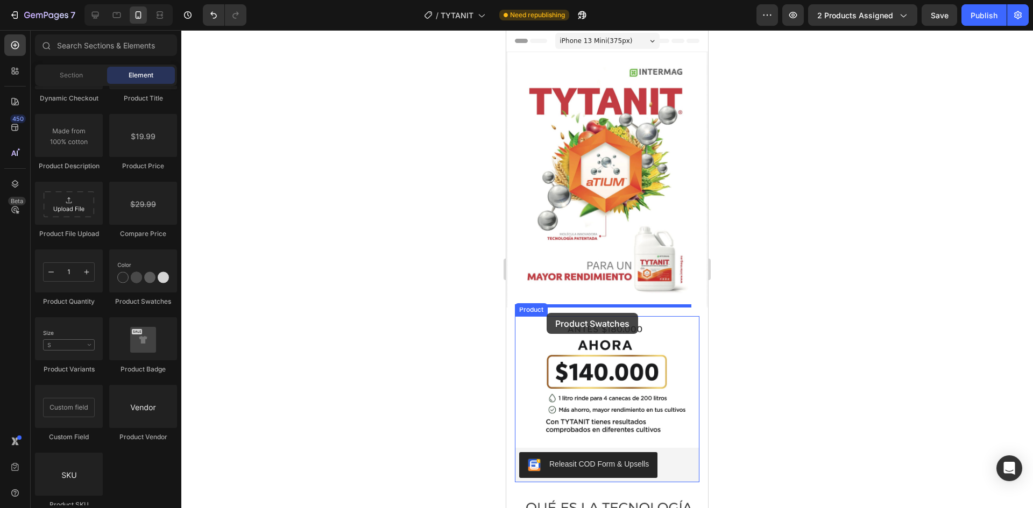
drag, startPoint x: 636, startPoint y: 315, endPoint x: 547, endPoint y: 313, distance: 89.9
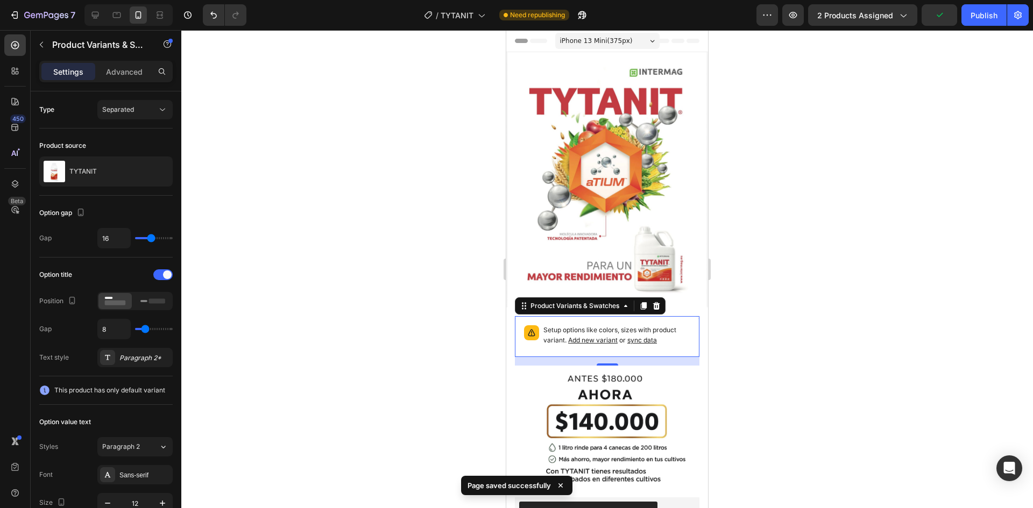
click at [592, 336] on span "Add new variant" at bounding box center [592, 340] width 49 height 8
click at [657, 302] on icon at bounding box center [656, 306] width 9 height 9
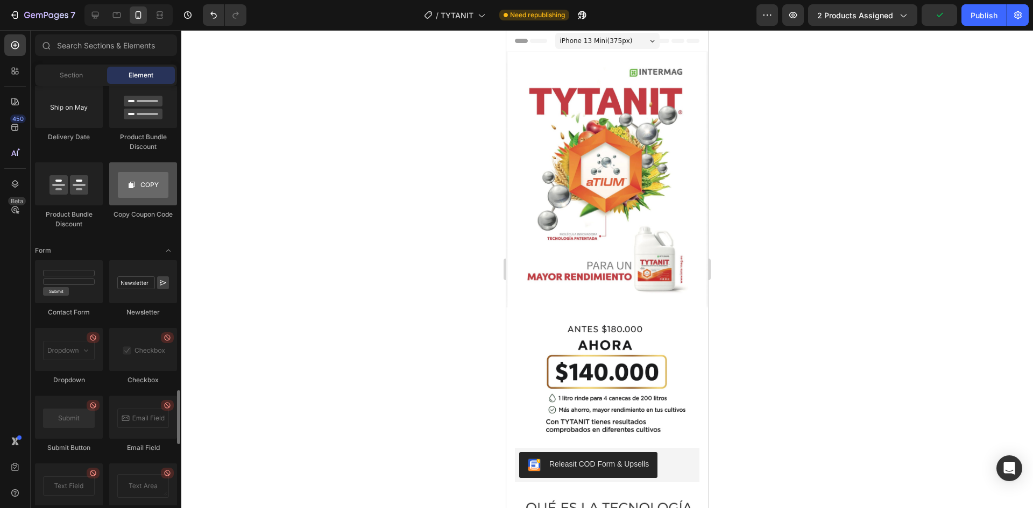
scroll to position [2313, 0]
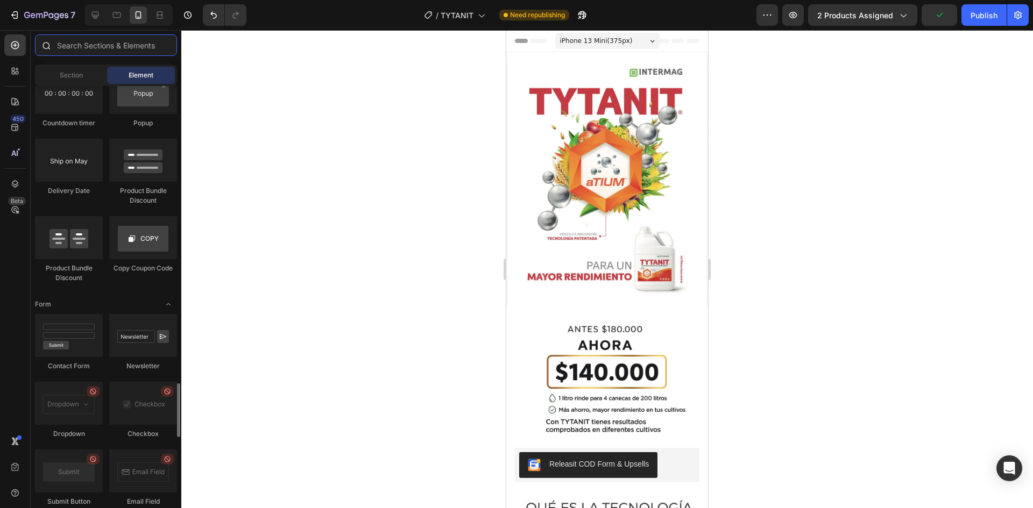
click at [88, 47] on input "text" at bounding box center [106, 45] width 142 height 22
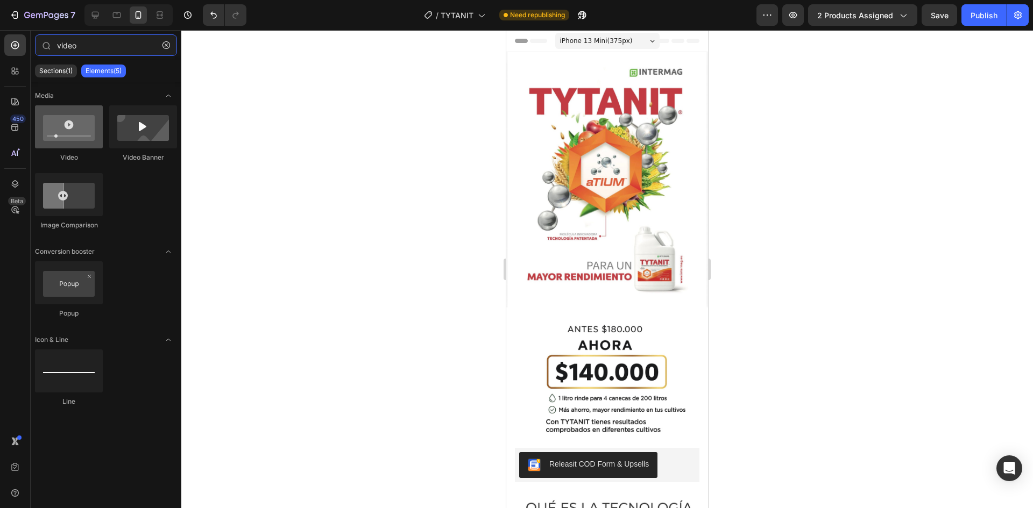
type input "video"
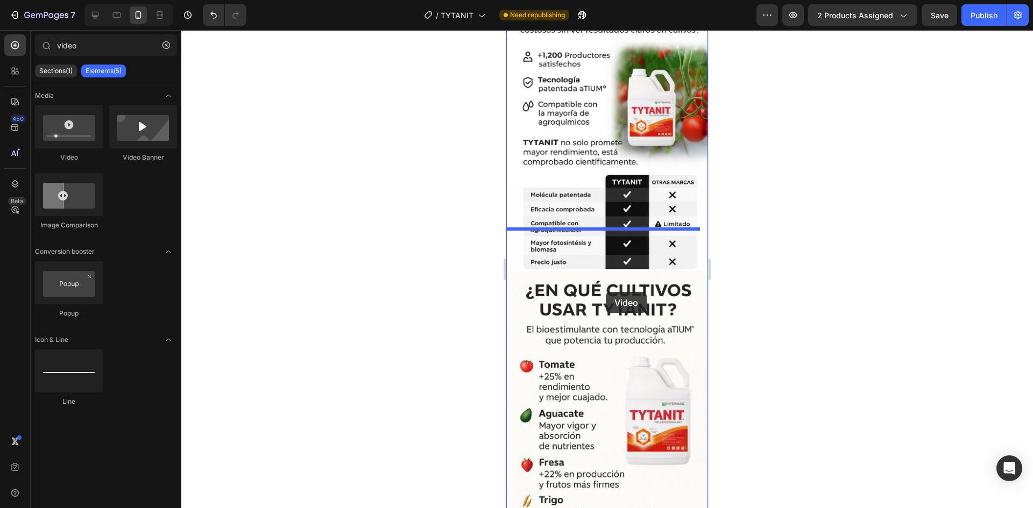
scroll to position [1022, 0]
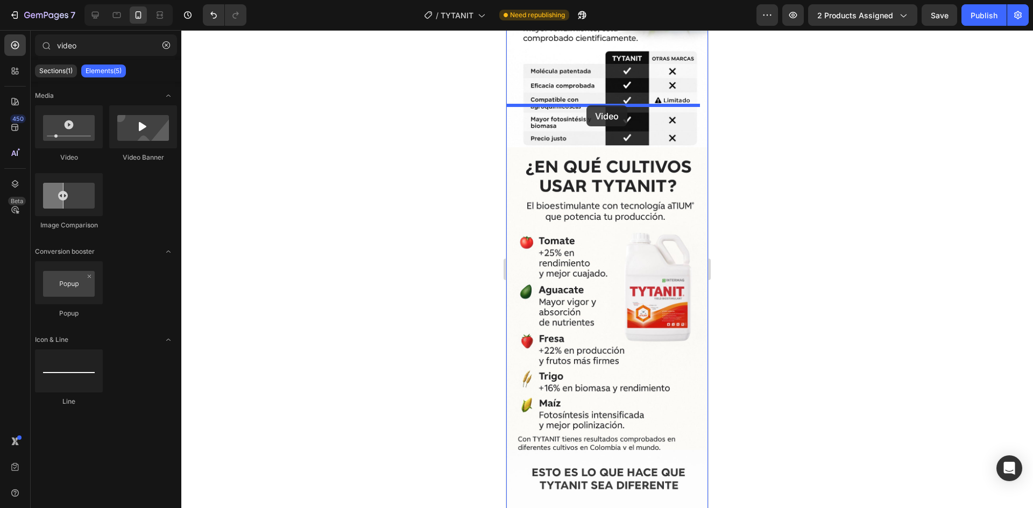
drag, startPoint x: 584, startPoint y: 167, endPoint x: 586, endPoint y: 105, distance: 61.4
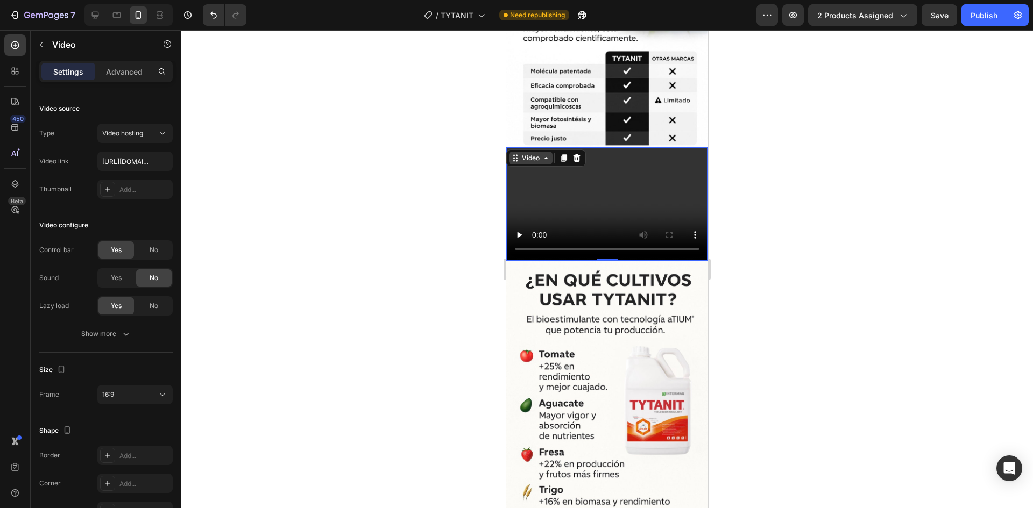
click at [545, 154] on icon at bounding box center [546, 158] width 9 height 9
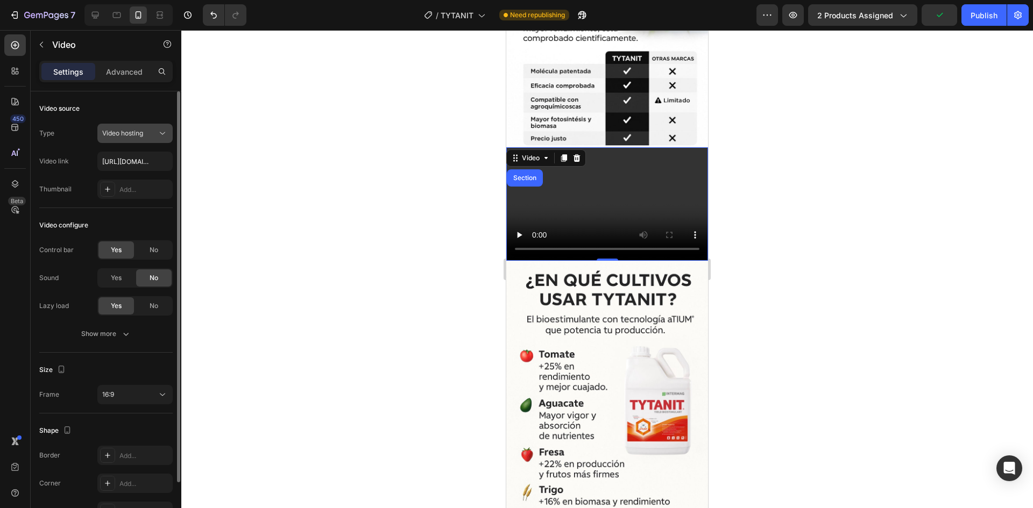
click at [149, 132] on div "Video hosting" at bounding box center [129, 134] width 55 height 10
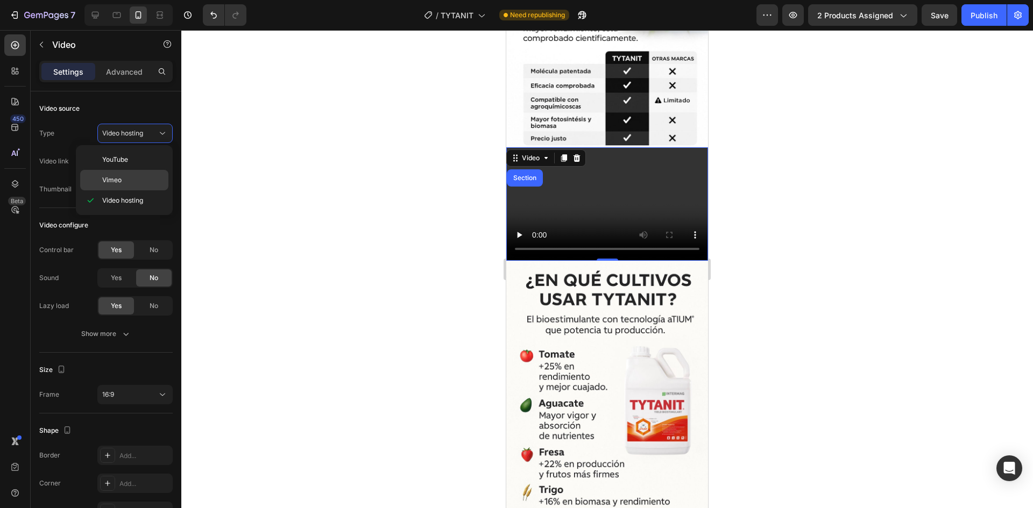
click at [133, 185] on p "Vimeo" at bounding box center [132, 180] width 61 height 10
type input "[URL][DOMAIN_NAME]"
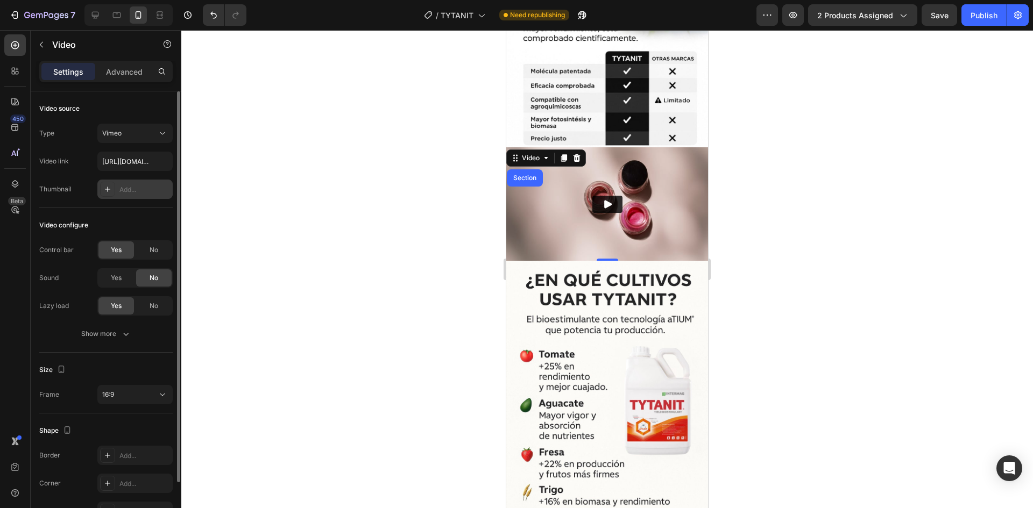
click at [140, 192] on div "Add..." at bounding box center [144, 190] width 51 height 10
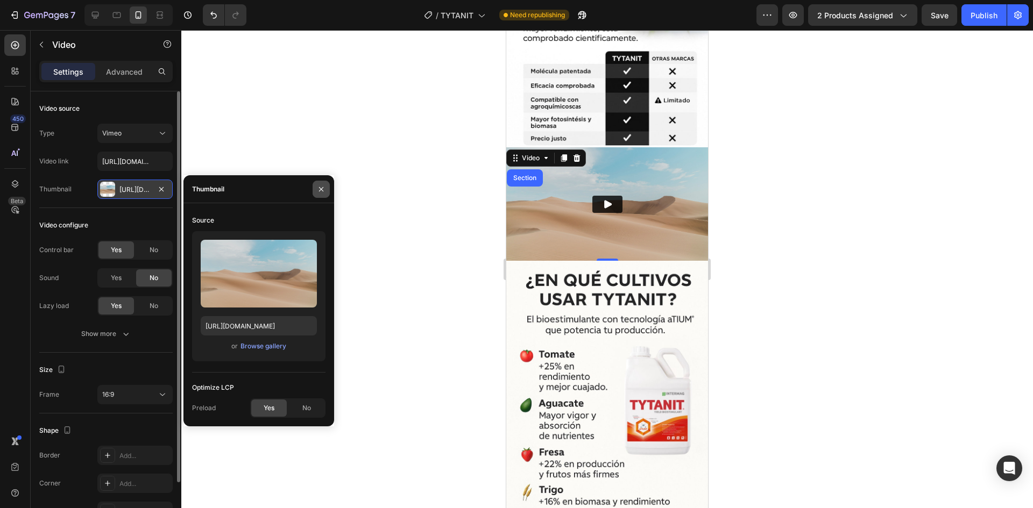
click at [326, 183] on button "button" at bounding box center [321, 189] width 17 height 17
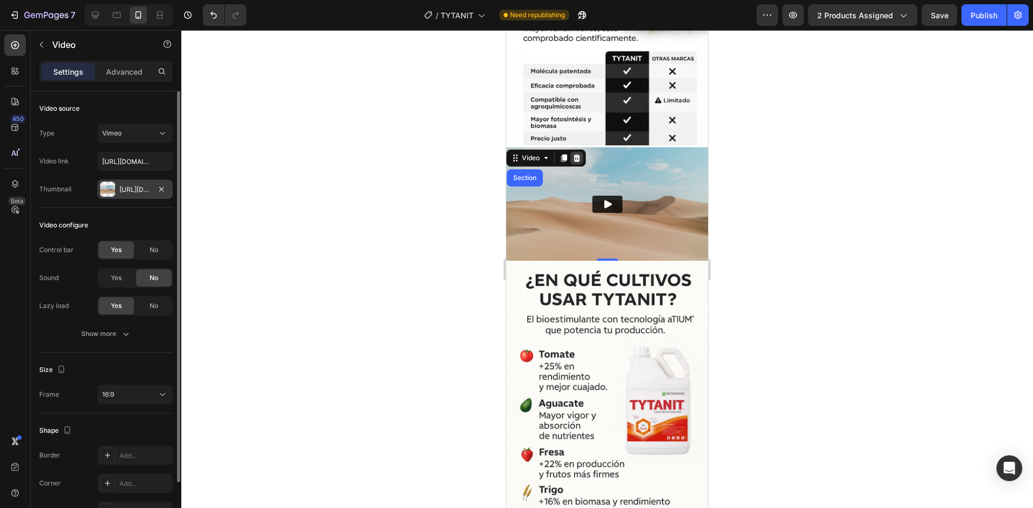
click at [581, 154] on icon at bounding box center [576, 158] width 9 height 9
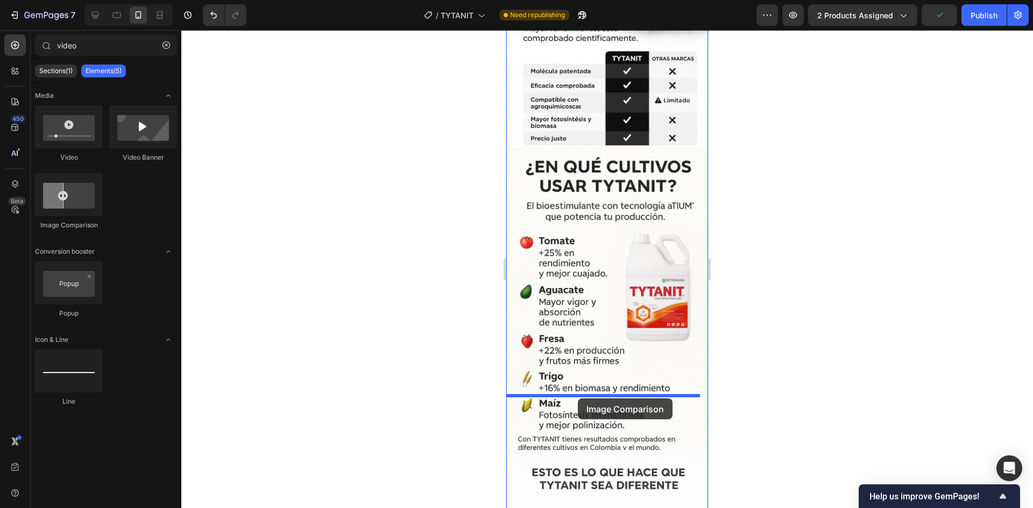
drag, startPoint x: 577, startPoint y: 237, endPoint x: 578, endPoint y: 398, distance: 160.8
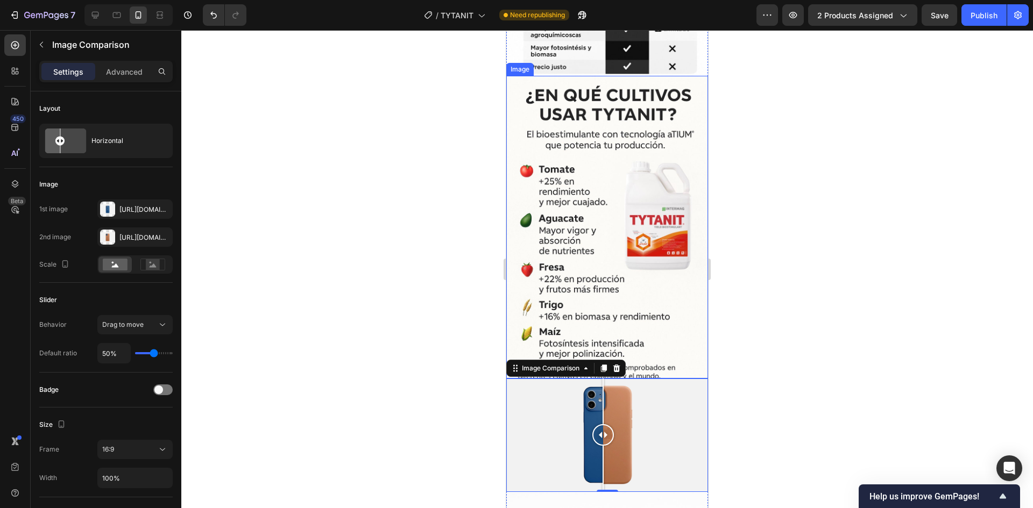
scroll to position [1183, 0]
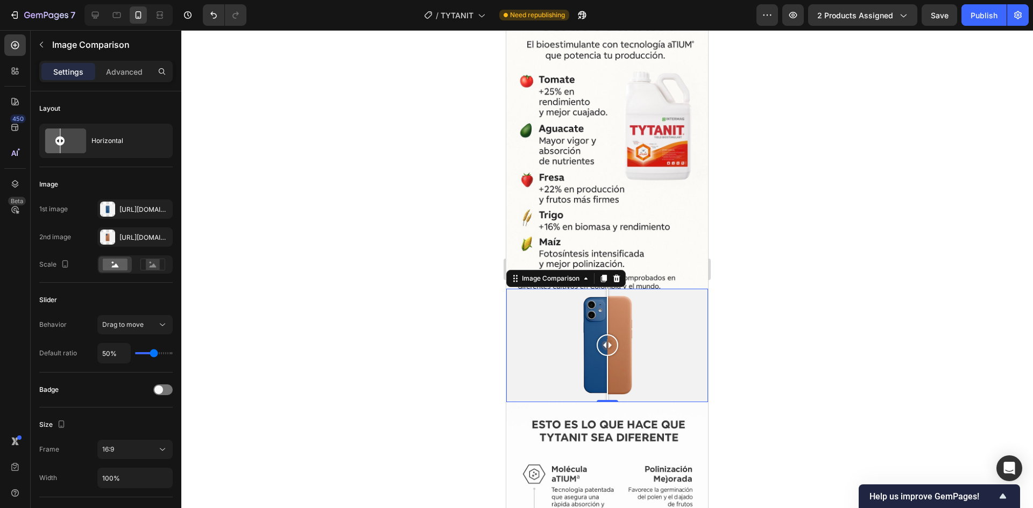
drag, startPoint x: 607, startPoint y: 288, endPoint x: 935, endPoint y: 316, distance: 329.4
click at [607, 335] on div at bounding box center [608, 346] width 22 height 22
click at [153, 238] on div "[URL][DOMAIN_NAME]" at bounding box center [134, 237] width 75 height 19
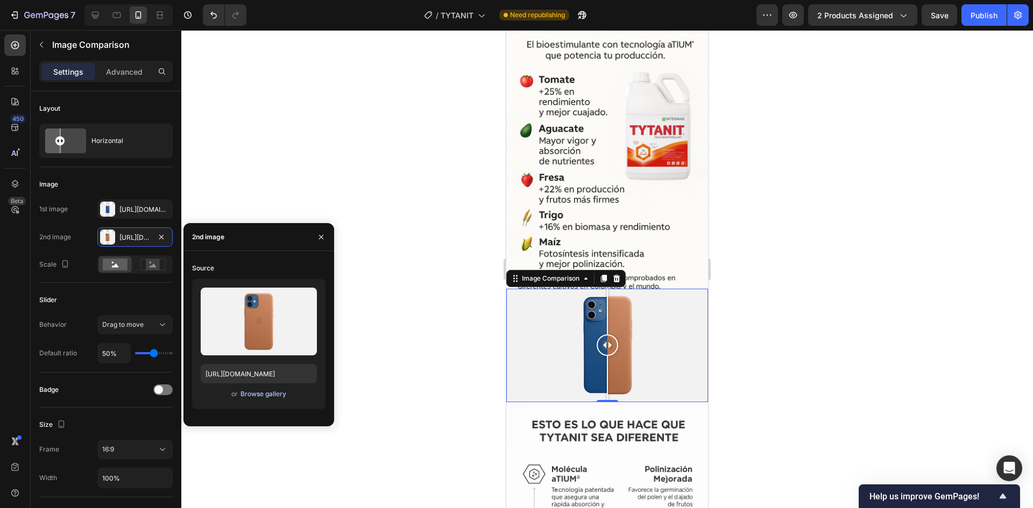
click at [274, 393] on div "Browse gallery" at bounding box center [263, 394] width 46 height 10
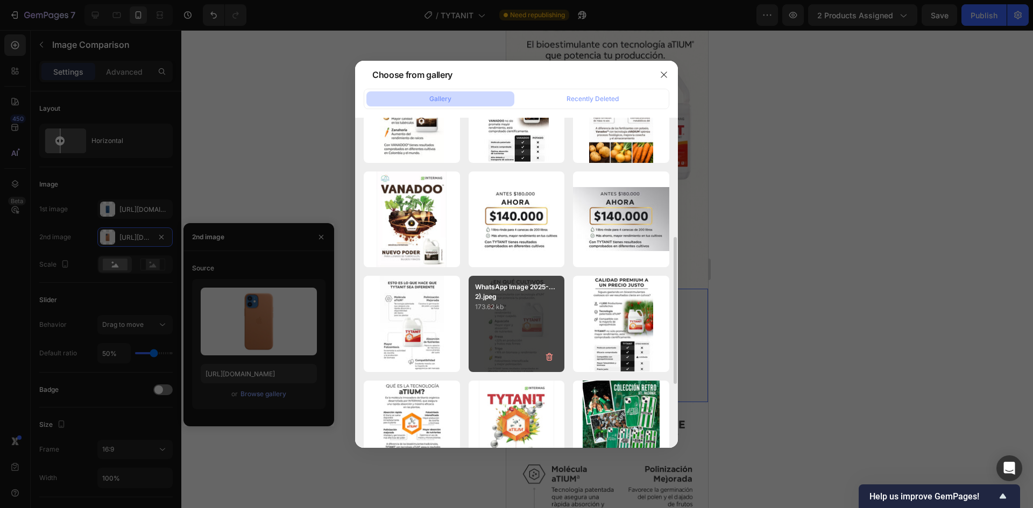
scroll to position [323, 0]
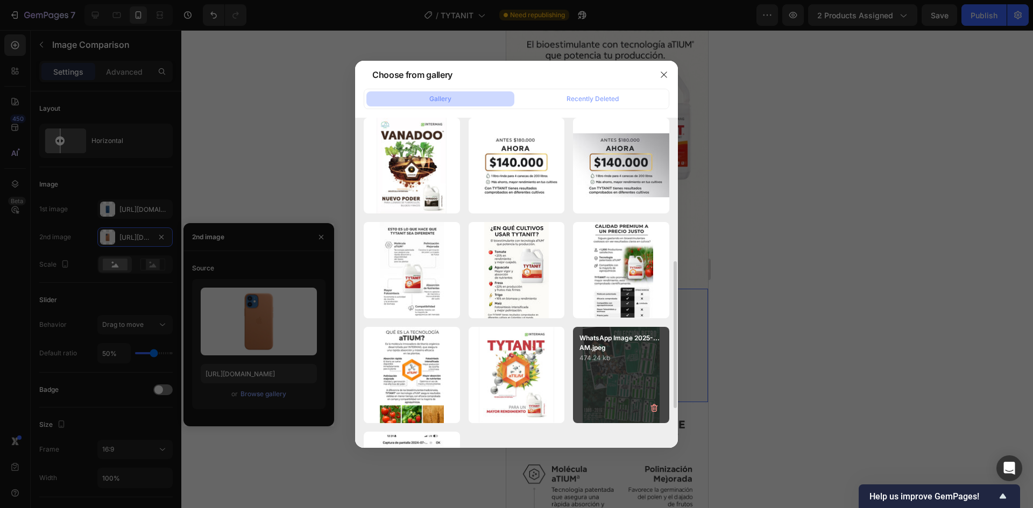
click at [609, 360] on p "474.24 kb" at bounding box center [620, 358] width 83 height 11
type input "[URL][DOMAIN_NAME]"
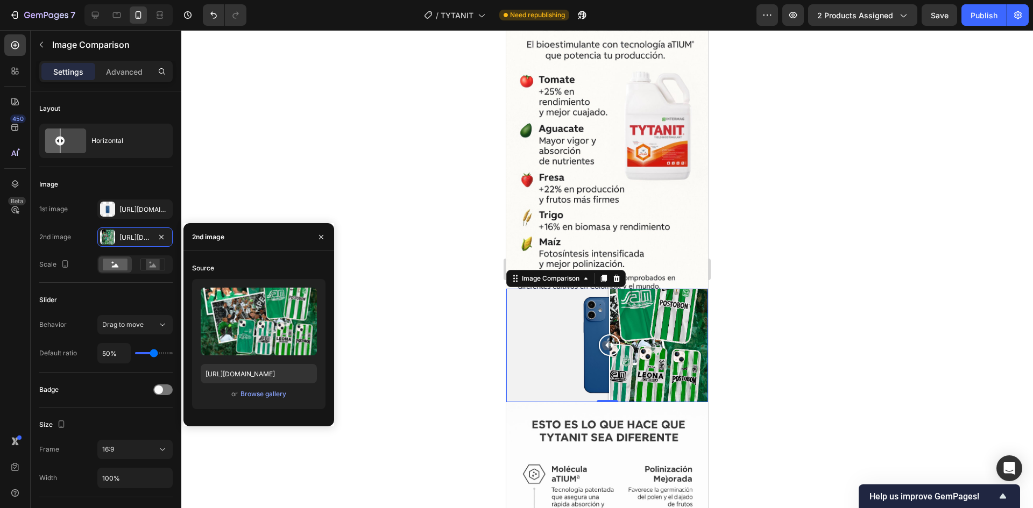
drag, startPoint x: 607, startPoint y: 294, endPoint x: 612, endPoint y: 298, distance: 6.5
click at [612, 335] on div at bounding box center [610, 346] width 22 height 22
click at [619, 274] on icon at bounding box center [616, 278] width 7 height 8
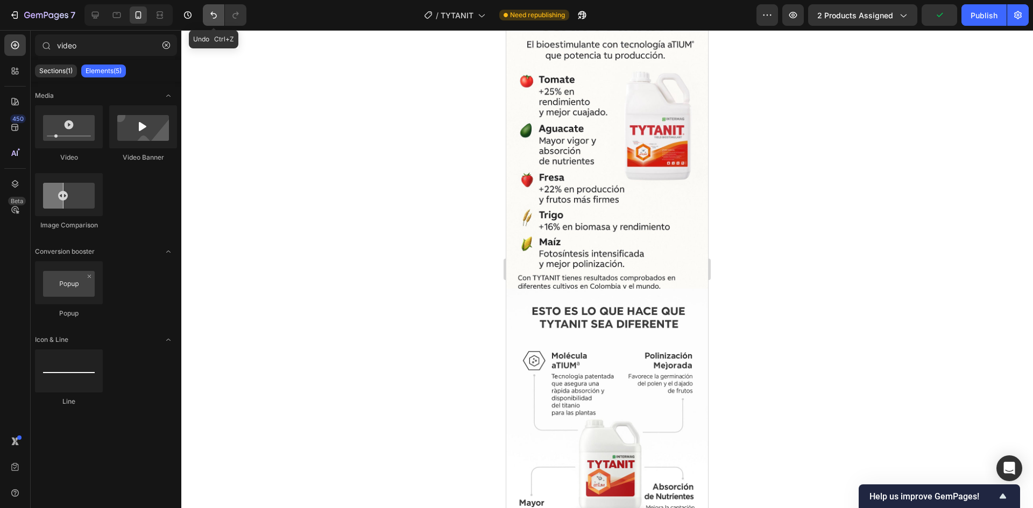
click at [215, 24] on button "Undo/Redo" at bounding box center [214, 15] width 22 height 22
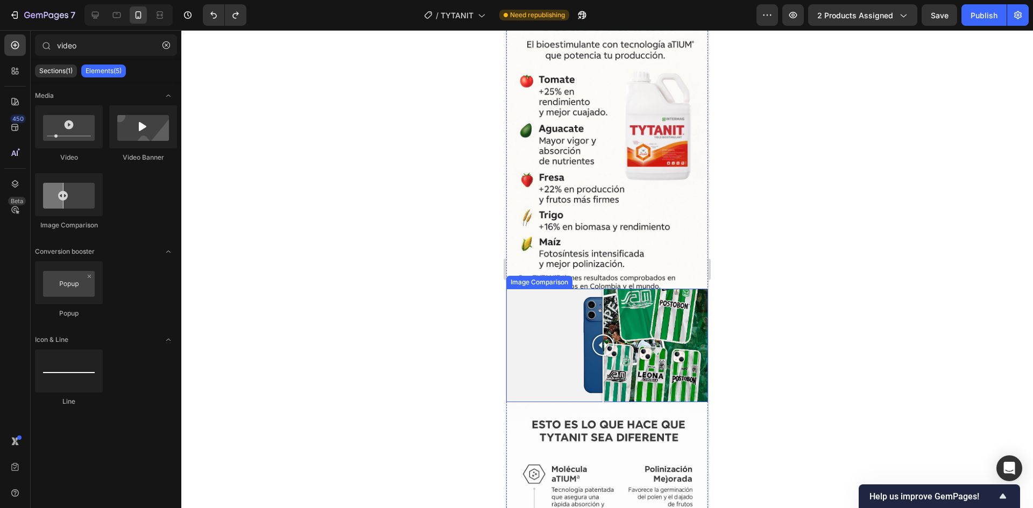
click at [567, 297] on div at bounding box center [607, 346] width 202 height 114
click at [532, 289] on div at bounding box center [607, 346] width 202 height 114
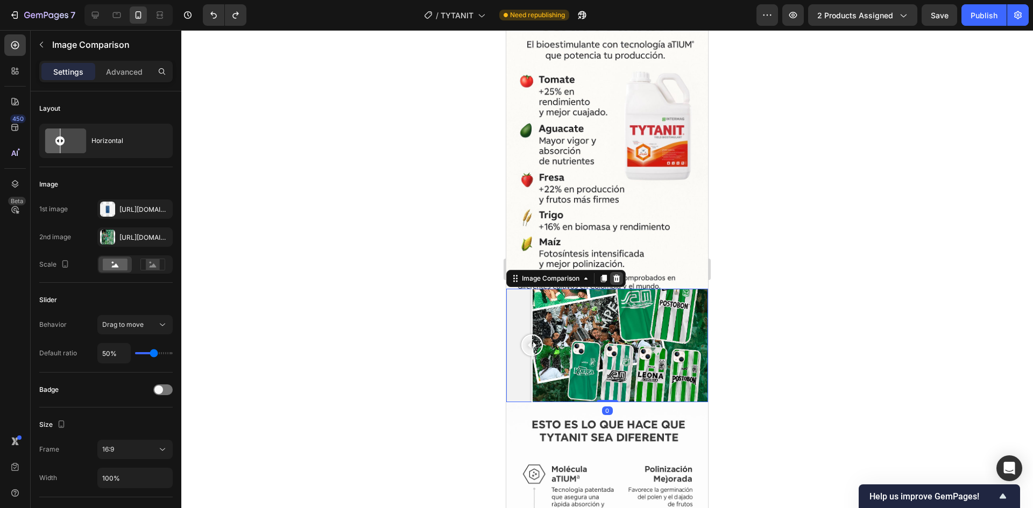
click at [614, 274] on icon at bounding box center [616, 278] width 9 height 9
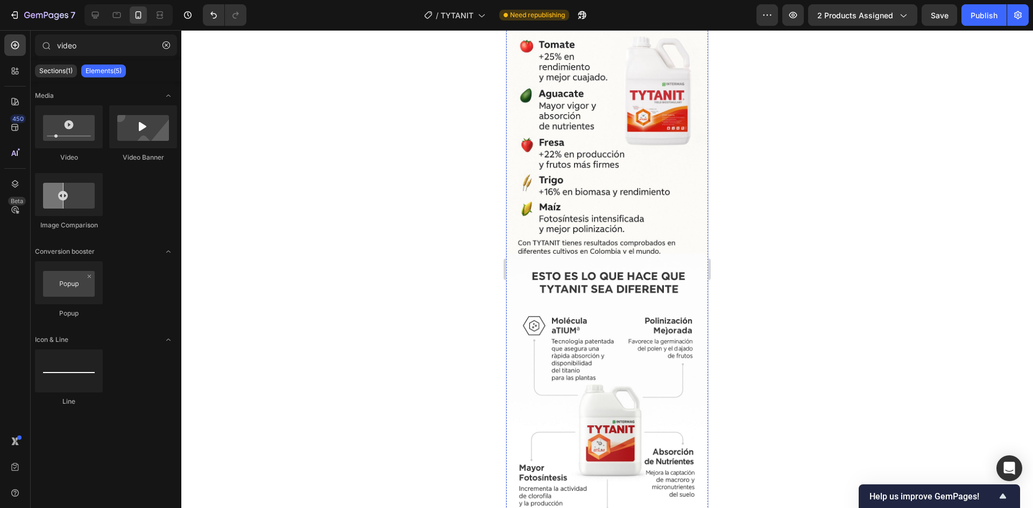
scroll to position [1345, 0]
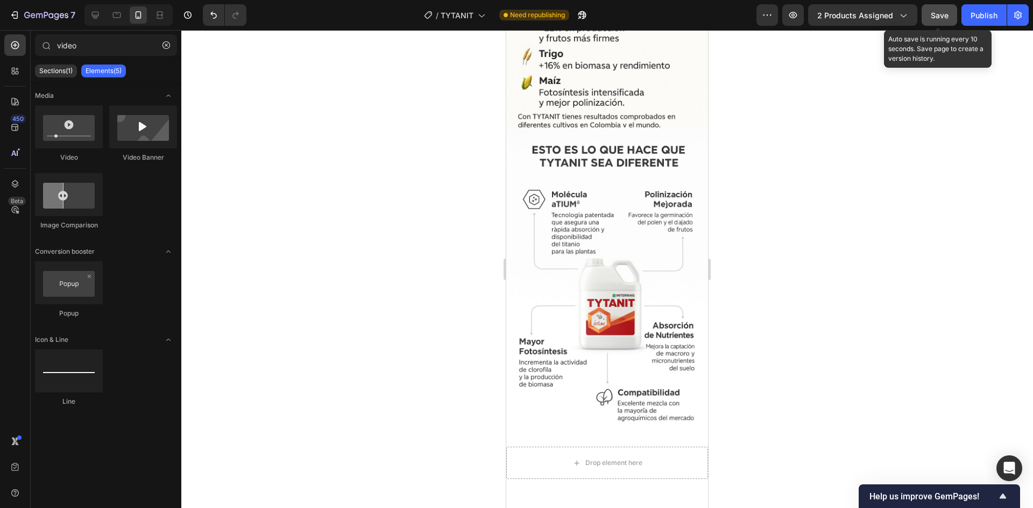
click at [940, 16] on span "Save" at bounding box center [940, 15] width 18 height 9
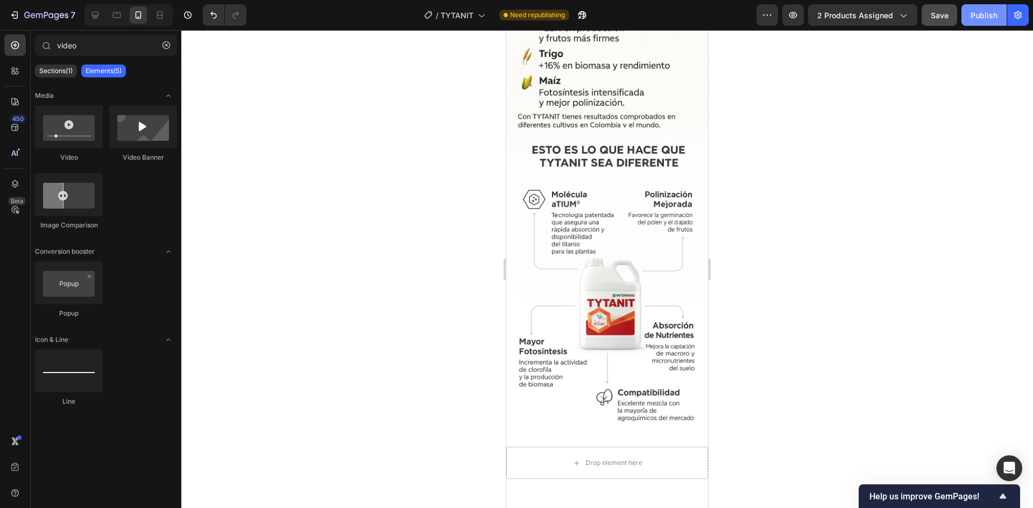
click at [986, 15] on div "Publish" at bounding box center [983, 15] width 27 height 11
click at [979, 19] on div "Publish" at bounding box center [983, 15] width 27 height 11
click at [45, 15] on icon "button" at bounding box center [46, 15] width 44 height 9
